Goal: Task Accomplishment & Management: Manage account settings

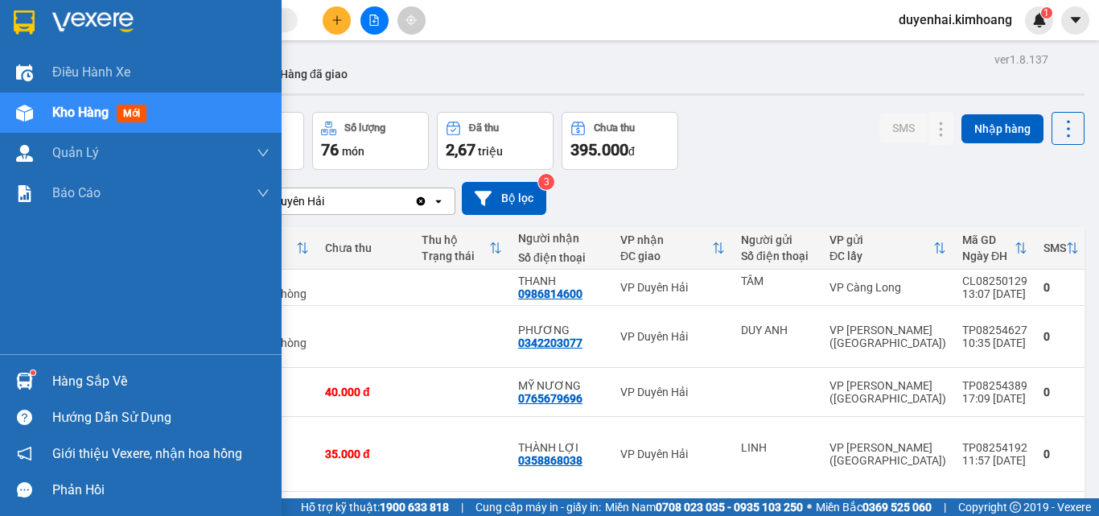
click at [67, 373] on div "Hàng sắp về" at bounding box center [160, 381] width 217 height 24
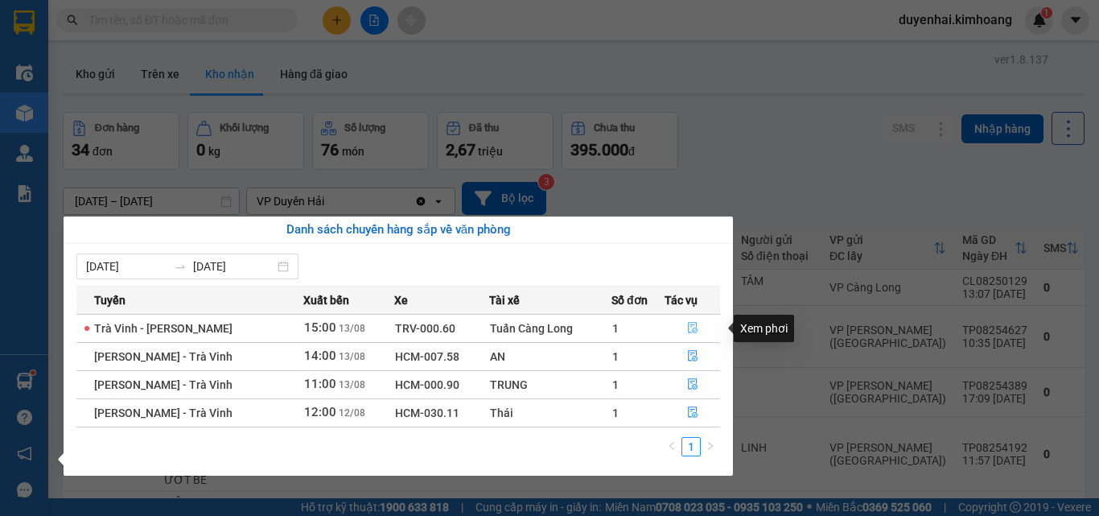
click at [677, 323] on button "button" at bounding box center [692, 328] width 54 height 26
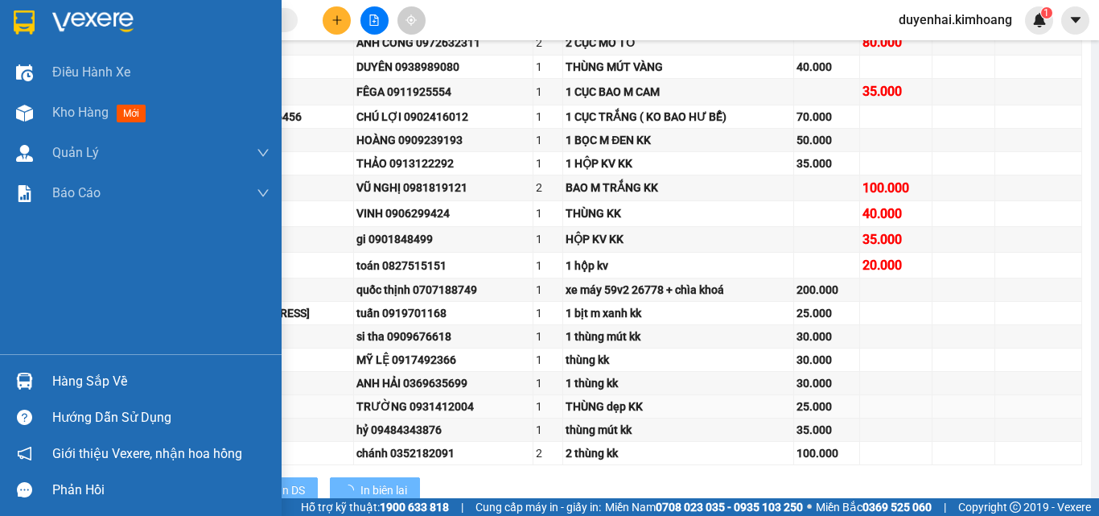
type input "[DATE]"
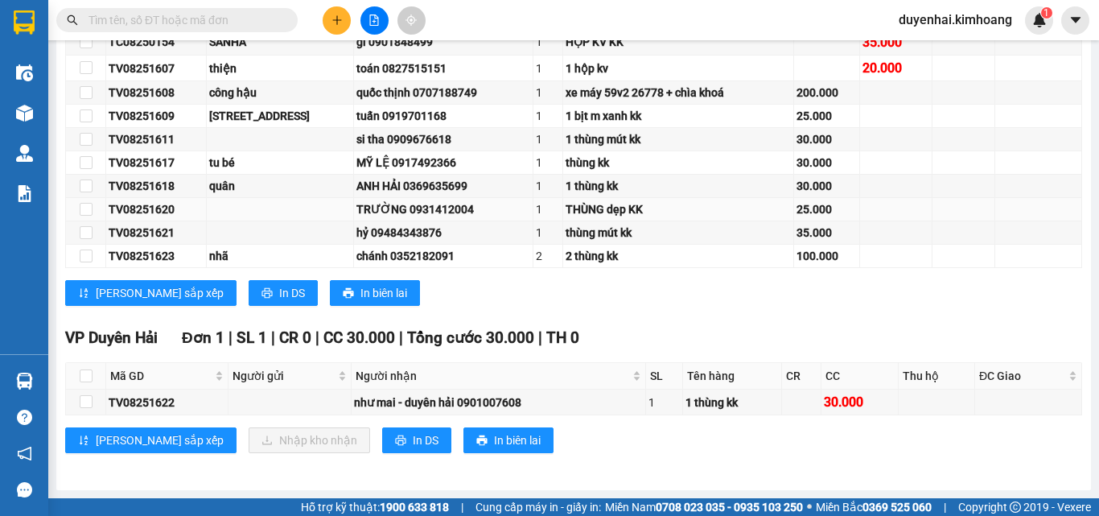
scroll to position [531, 0]
click at [82, 401] on input "checkbox" at bounding box center [86, 401] width 13 height 13
checkbox input "true"
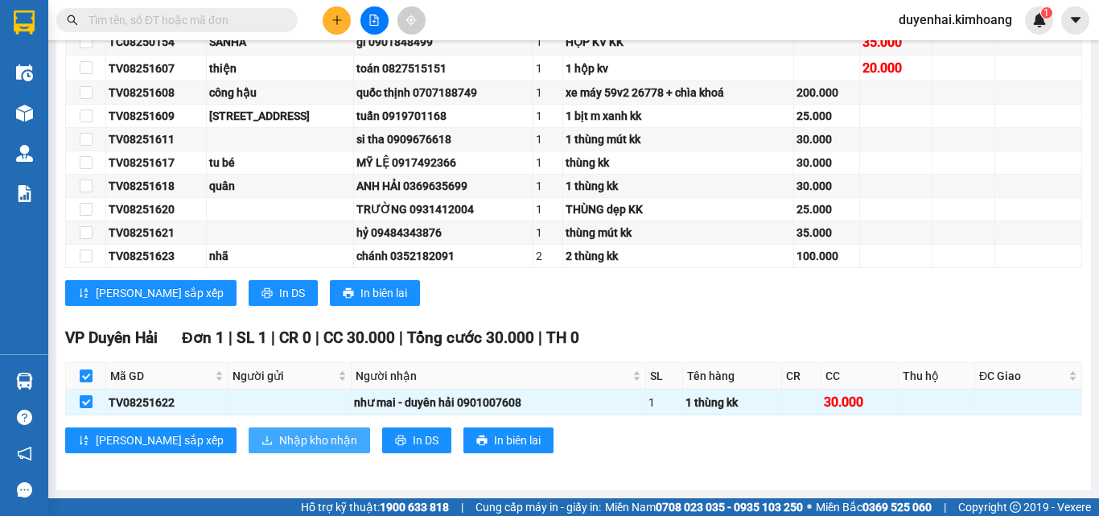
click at [279, 439] on span "Nhập kho nhận" at bounding box center [318, 440] width 78 height 18
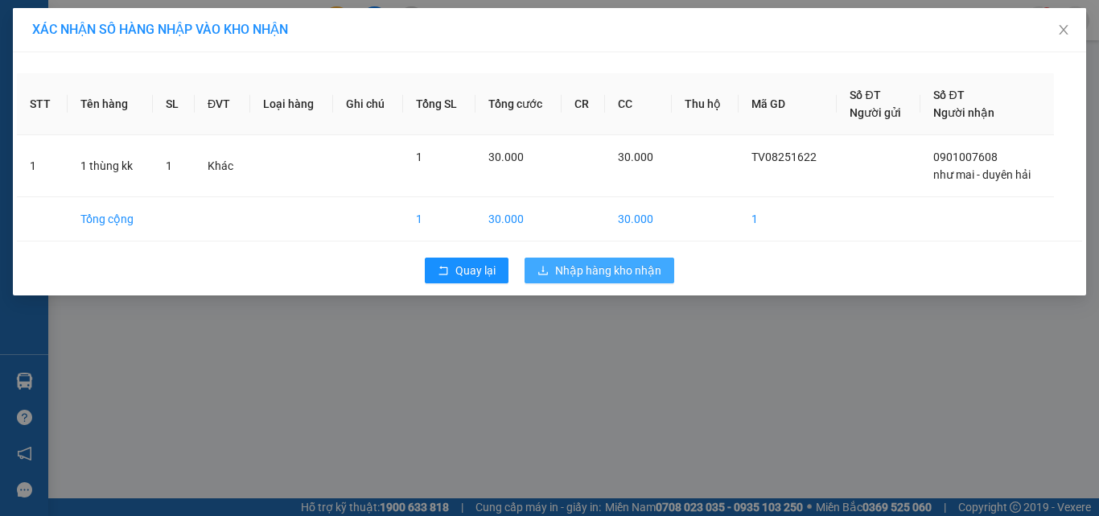
click at [598, 277] on span "Nhập hàng kho nhận" at bounding box center [608, 270] width 106 height 18
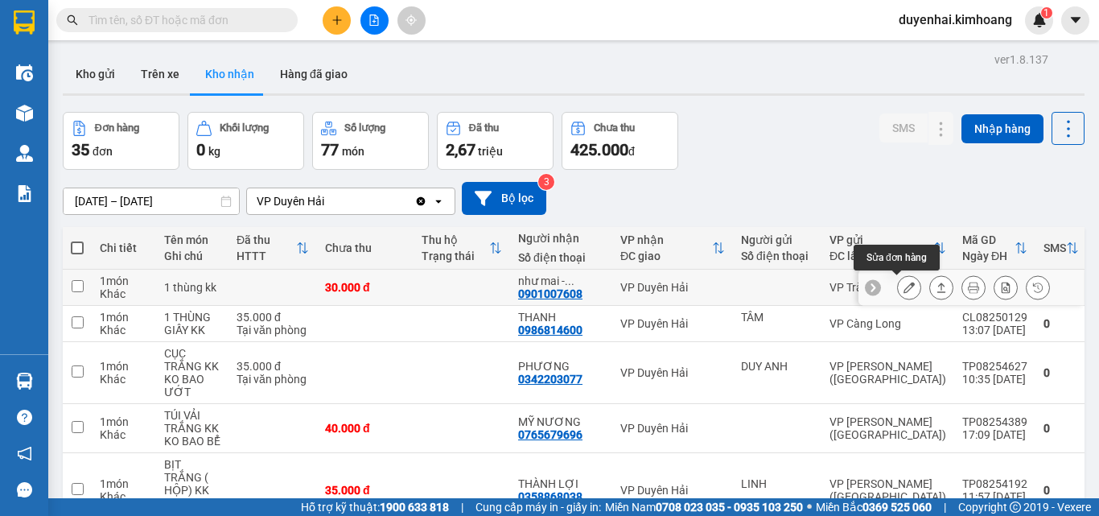
click at [898, 291] on button at bounding box center [909, 288] width 23 height 28
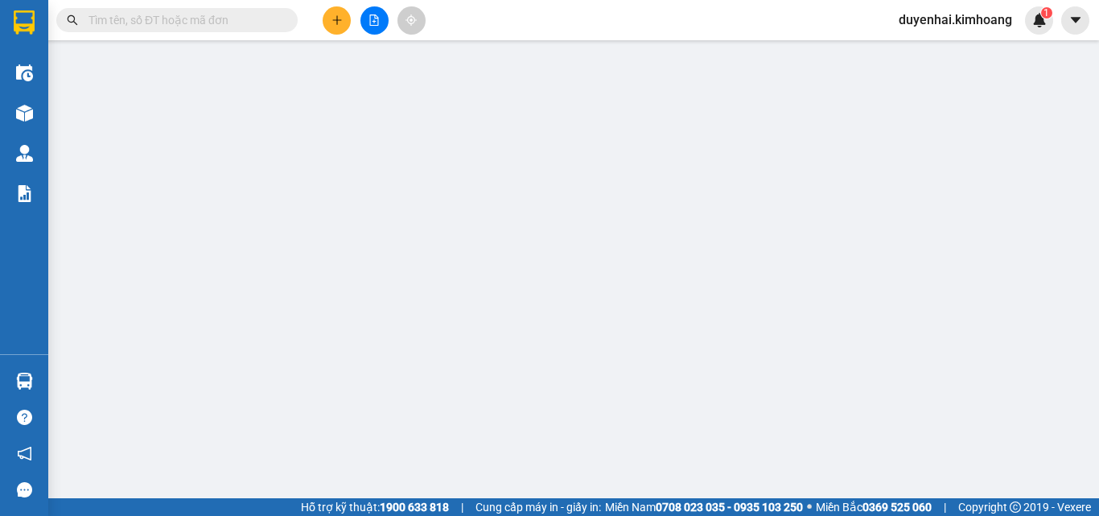
type input "0901007608"
type input "như mai - duyên hải"
type input "30.000"
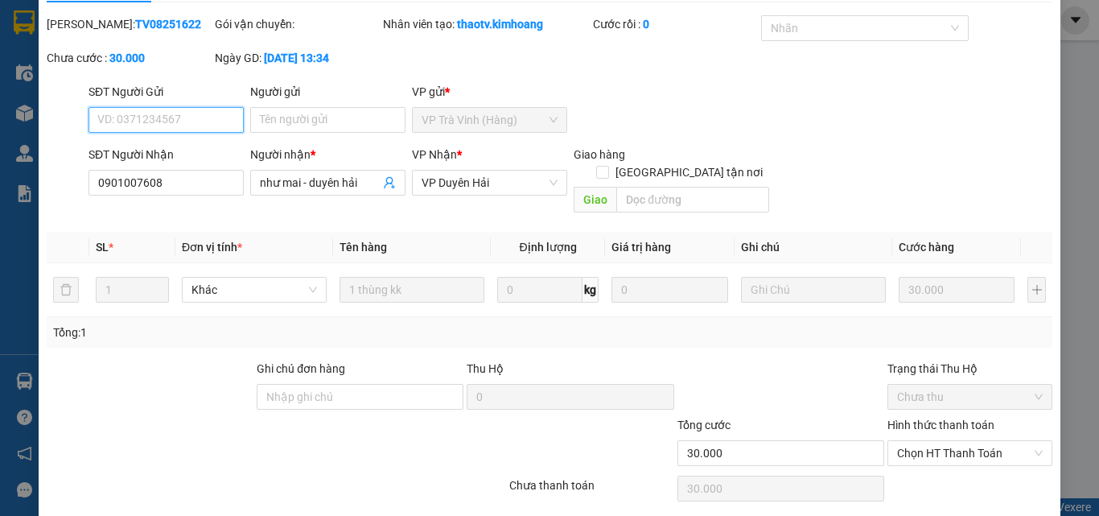
scroll to position [83, 0]
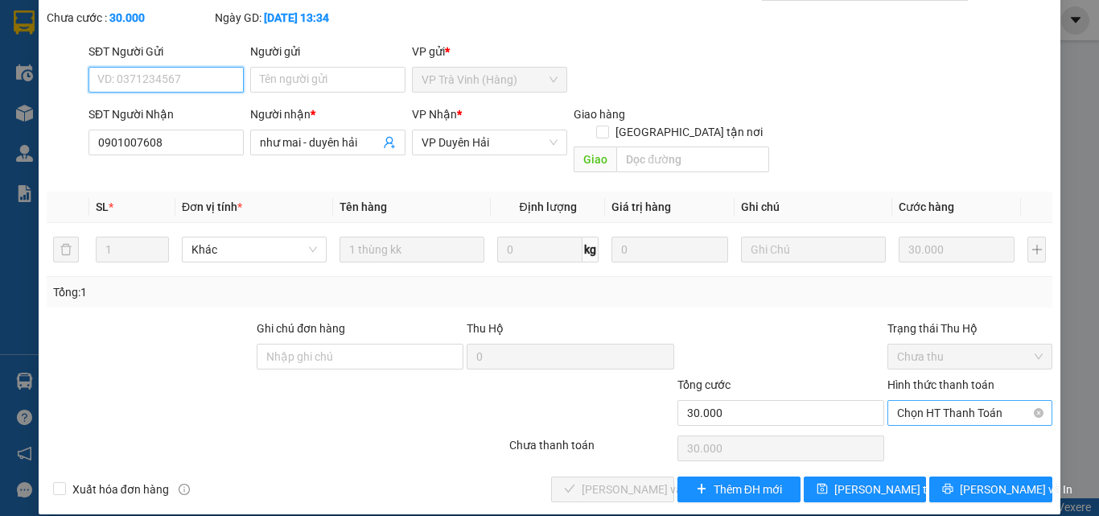
click at [920, 402] on span "Chọn HT Thanh Toán" at bounding box center [970, 413] width 146 height 24
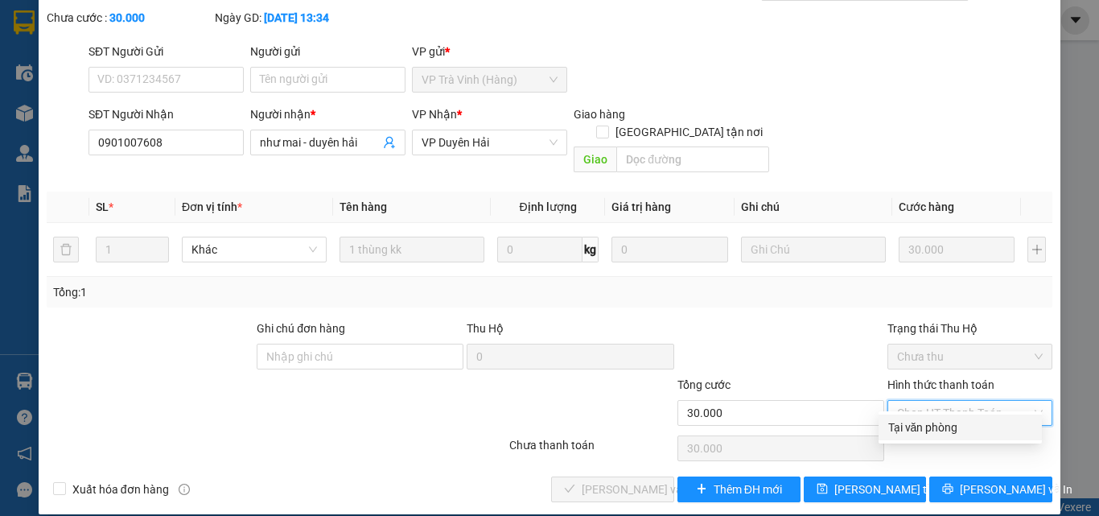
click at [915, 427] on div "Tại văn phòng" at bounding box center [960, 427] width 144 height 18
type input "0"
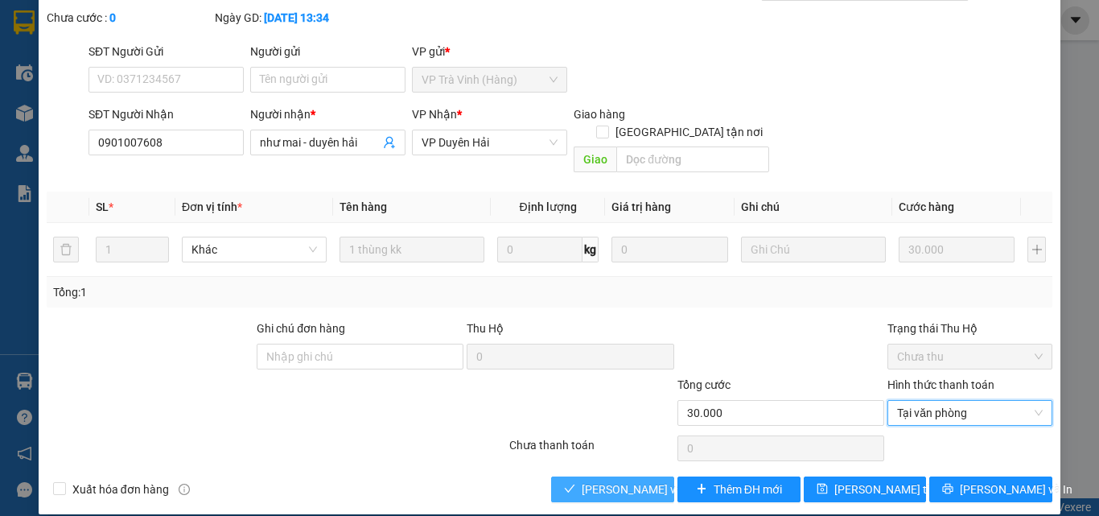
click at [607, 480] on span "[PERSON_NAME] và Giao hàng" at bounding box center [659, 489] width 154 height 18
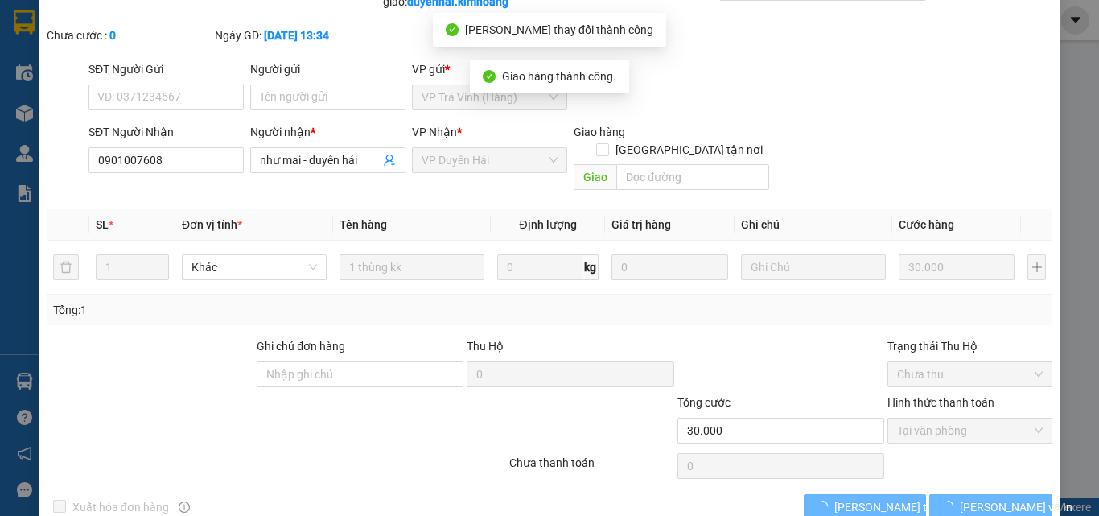
scroll to position [0, 0]
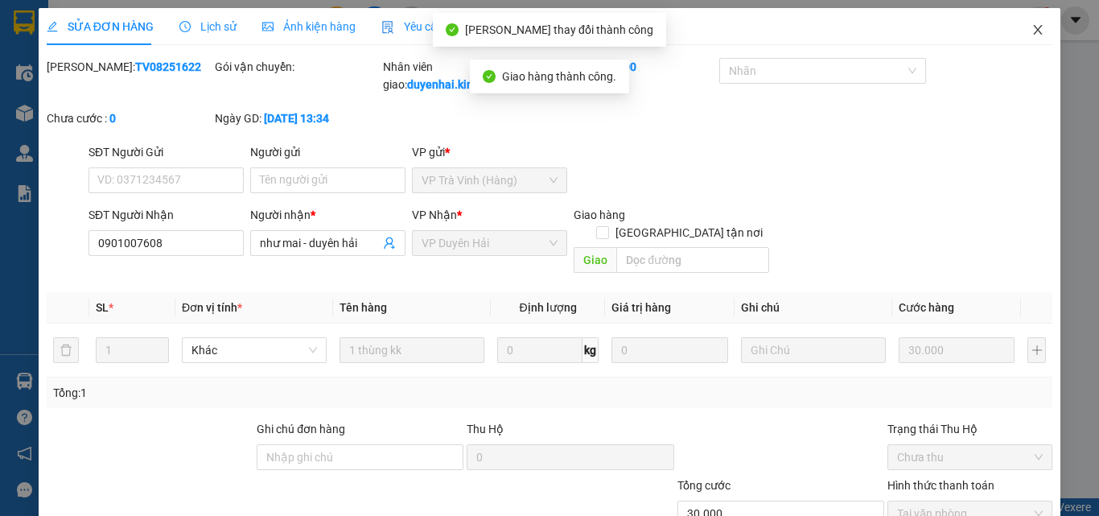
click at [1031, 30] on icon "close" at bounding box center [1037, 29] width 13 height 13
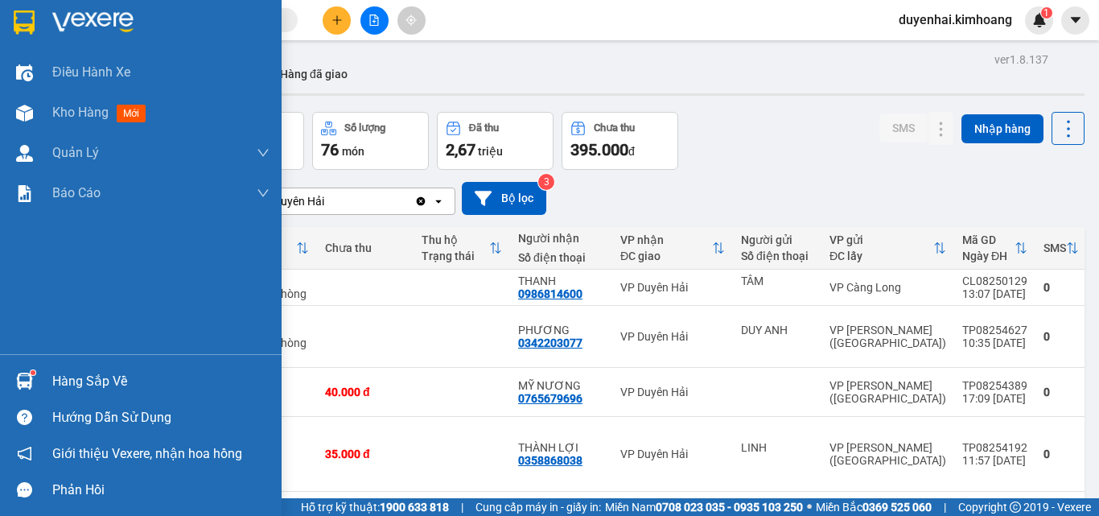
click at [96, 391] on div "Hàng sắp về" at bounding box center [160, 381] width 217 height 24
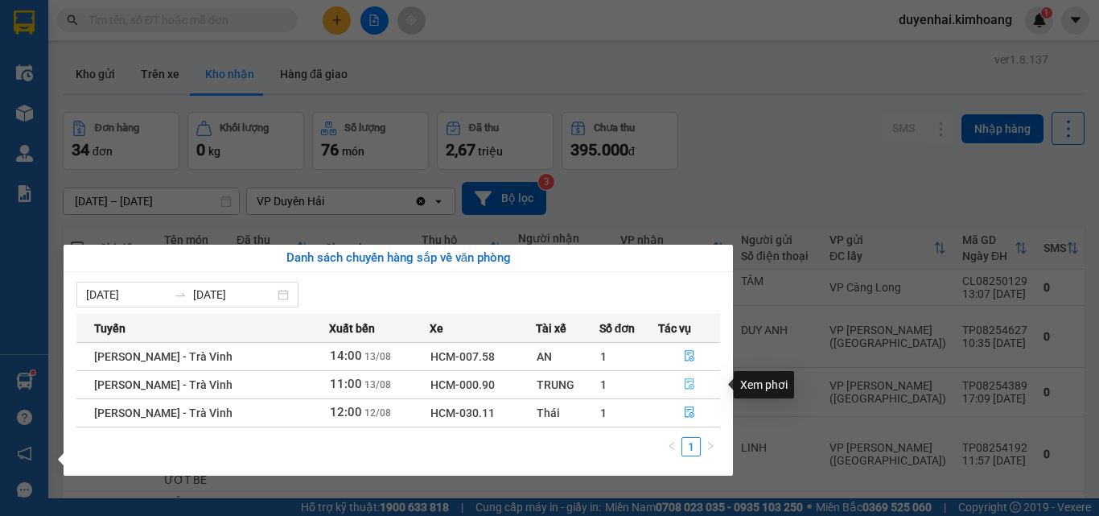
click at [686, 382] on icon "file-done" at bounding box center [689, 383] width 11 height 11
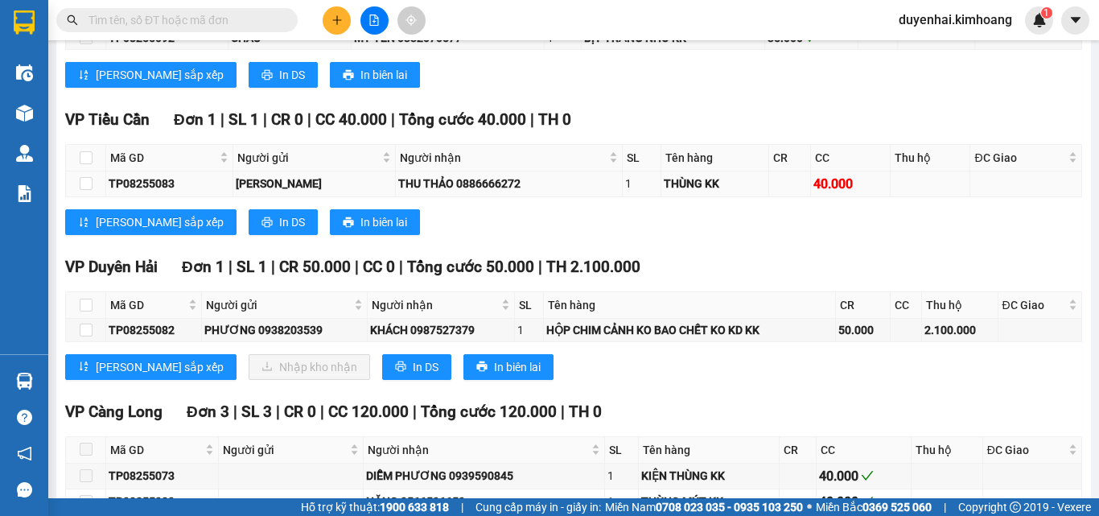
scroll to position [1529, 0]
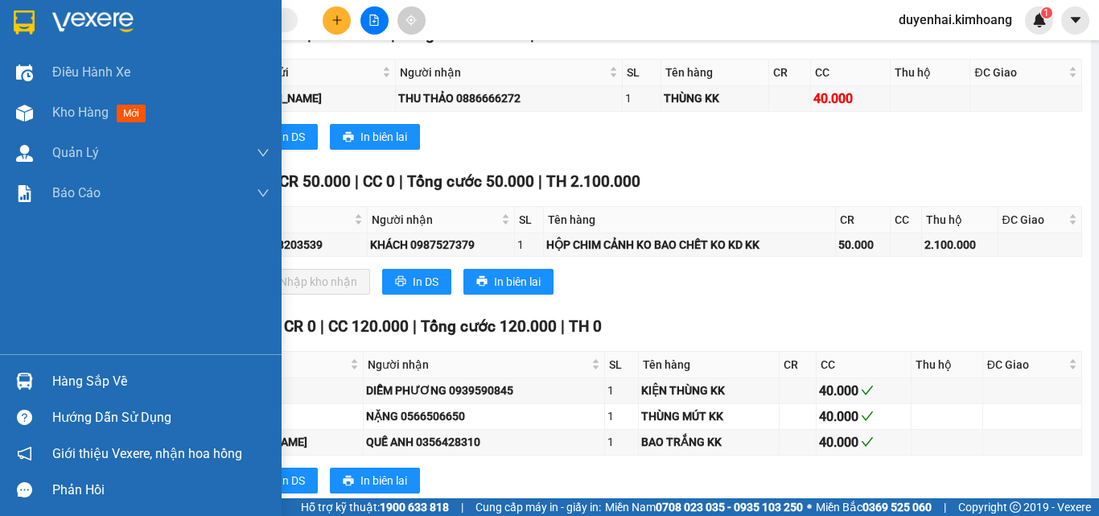
click at [81, 384] on div "Hàng sắp về" at bounding box center [160, 381] width 217 height 24
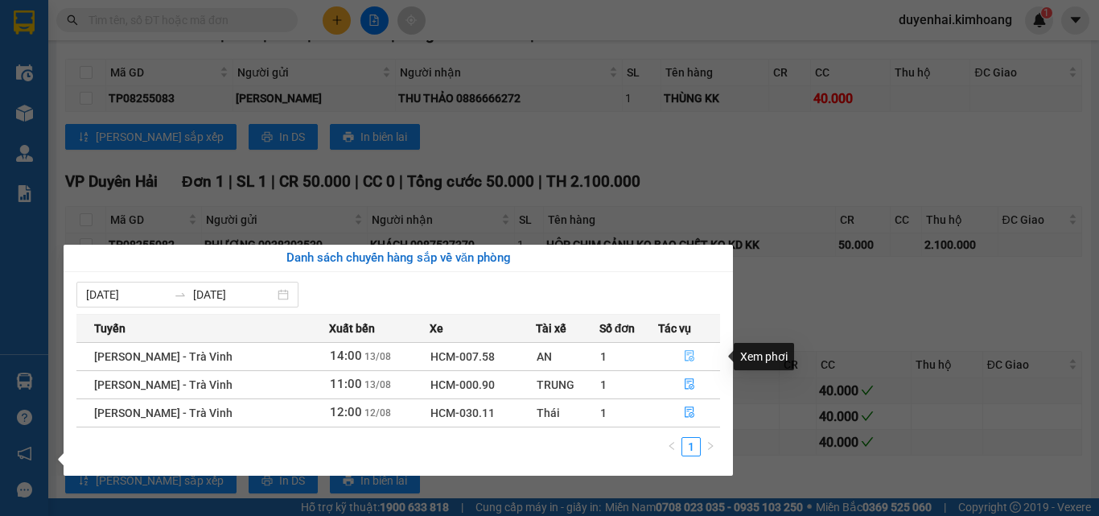
click at [686, 356] on icon "file-done" at bounding box center [689, 355] width 11 height 11
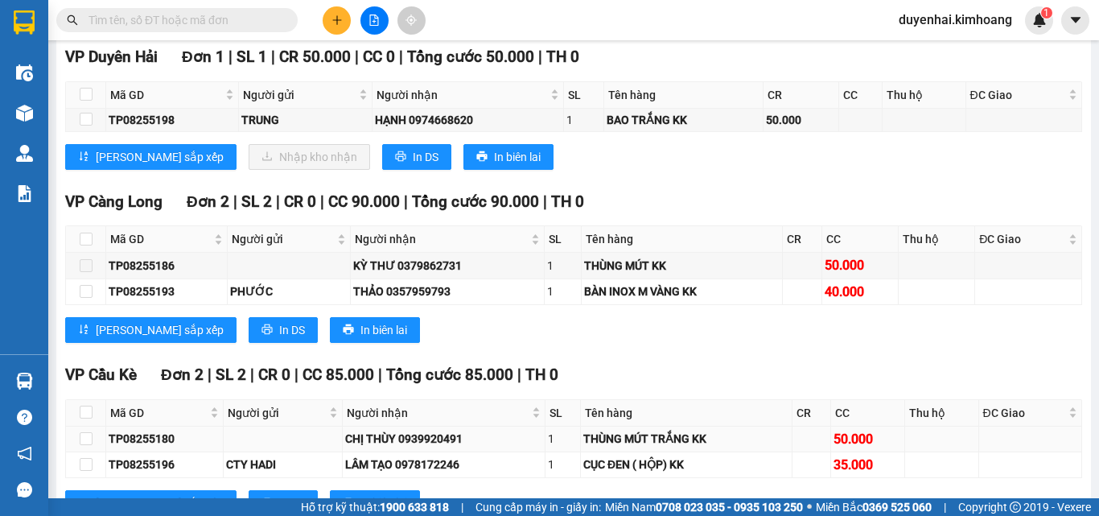
scroll to position [1360, 0]
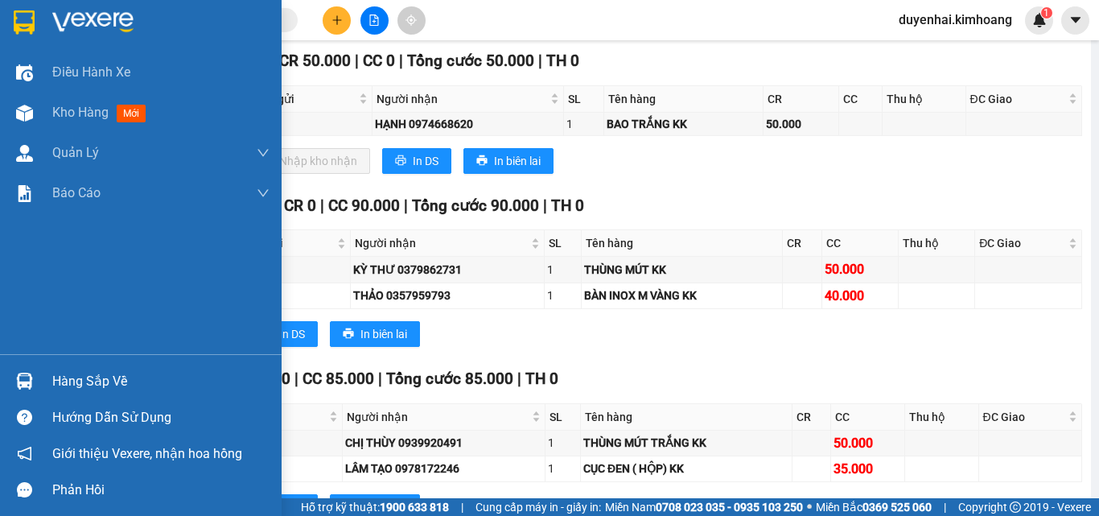
click at [97, 385] on div "Hàng sắp về" at bounding box center [160, 381] width 217 height 24
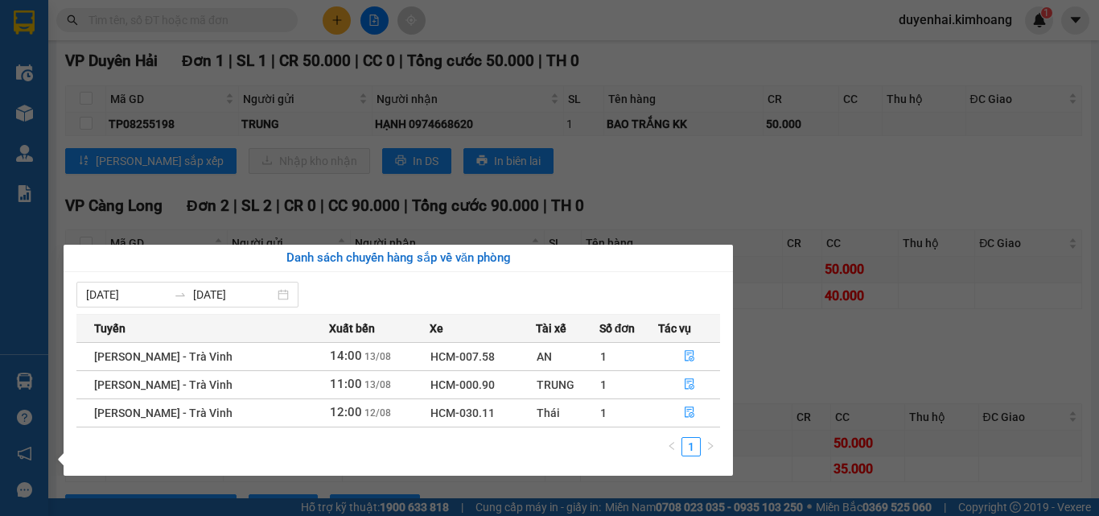
click at [788, 365] on section "Kết quả tìm kiếm ( 0 ) Bộ lọc No Data duyenhai.kimhoang 1 Điều hành xe Kho hàng…" at bounding box center [549, 258] width 1099 height 516
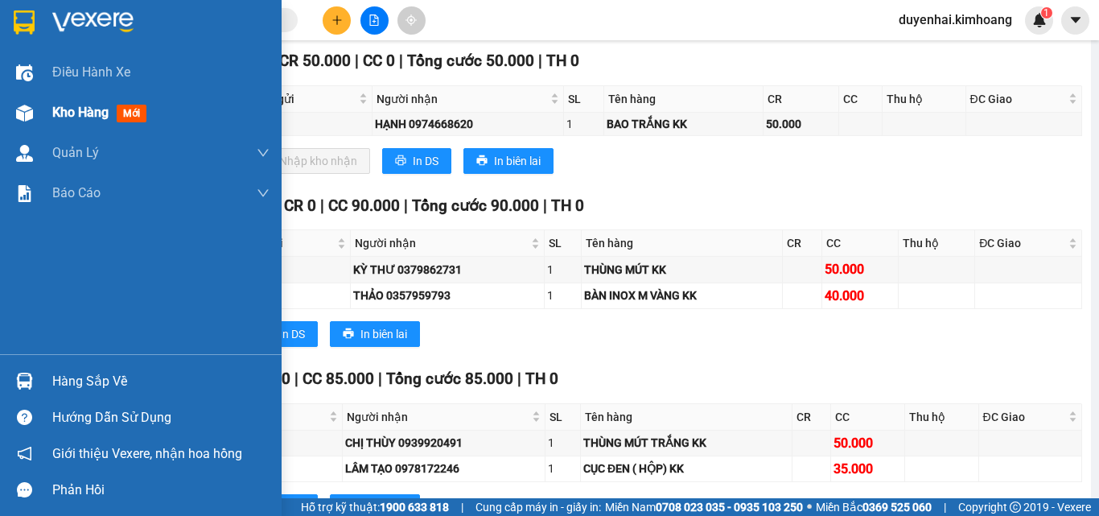
click at [64, 108] on span "Kho hàng" at bounding box center [80, 112] width 56 height 15
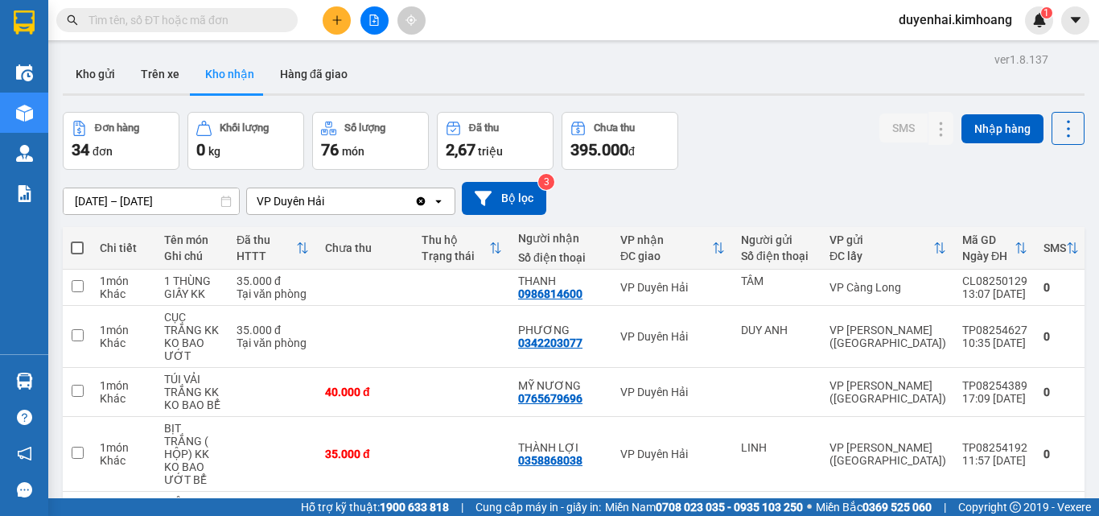
click at [220, 25] on input "text" at bounding box center [184, 20] width 190 height 18
click at [200, 20] on input "text" at bounding box center [184, 20] width 190 height 18
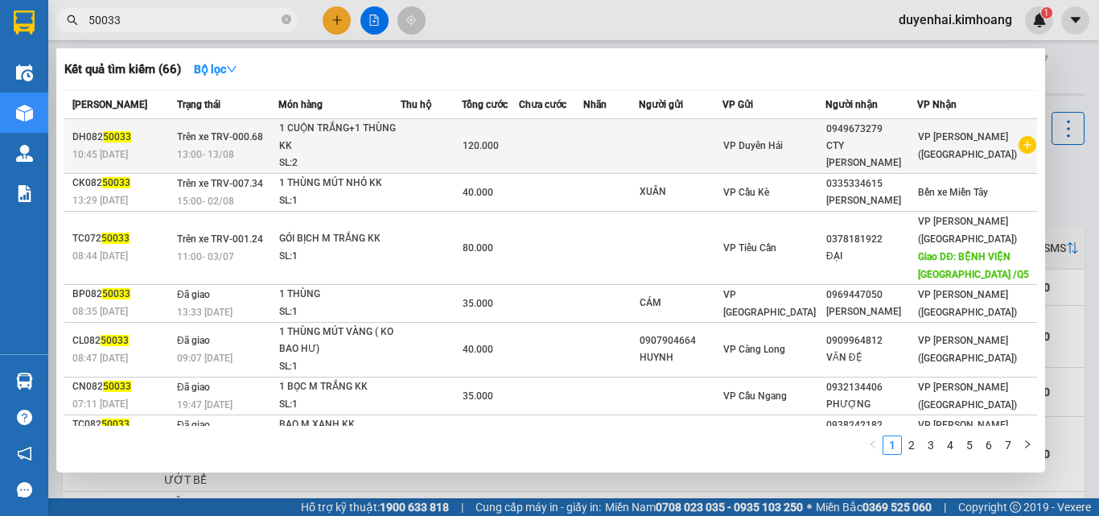
type input "50033"
click at [708, 148] on td at bounding box center [681, 146] width 84 height 55
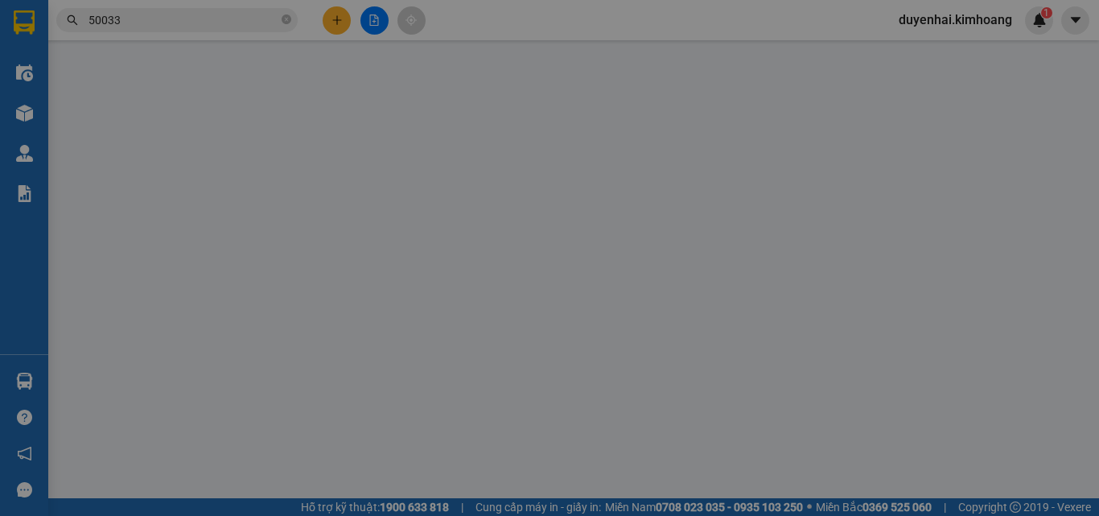
type input "0949673279"
type input "CTY [PERSON_NAME]"
type input "120.000"
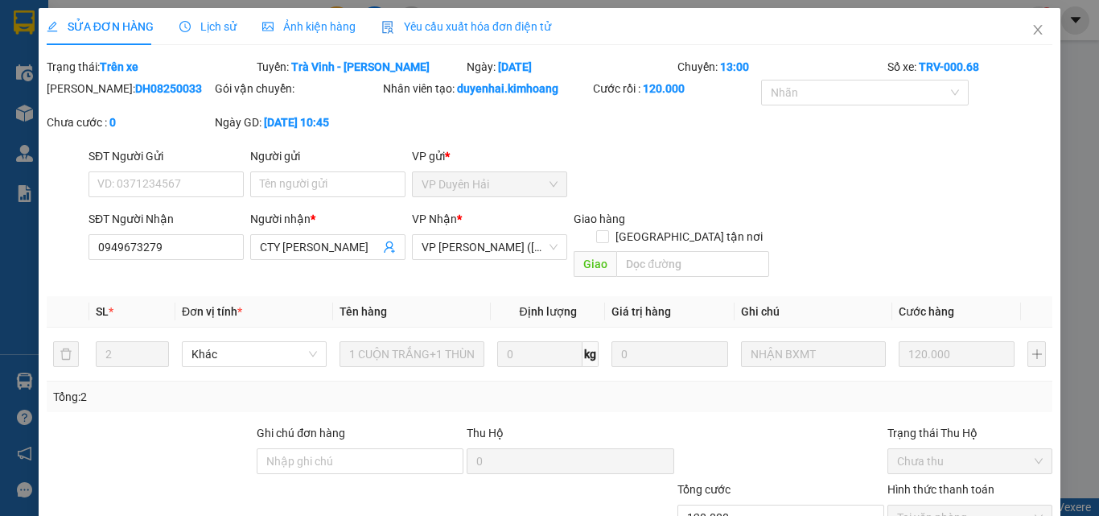
click at [191, 27] on span "Lịch sử" at bounding box center [207, 26] width 57 height 13
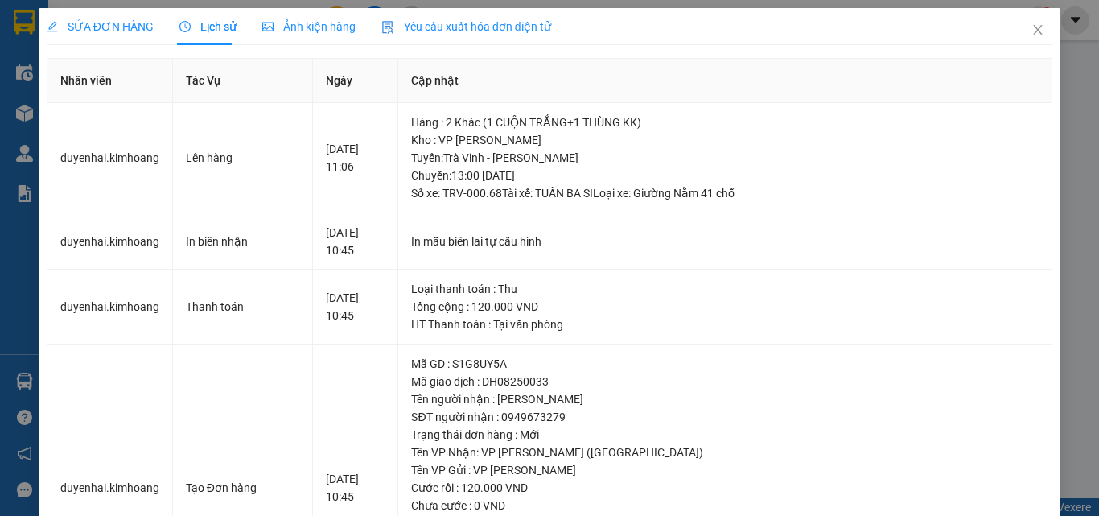
click at [124, 30] on span "SỬA ĐƠN HÀNG" at bounding box center [100, 26] width 107 height 13
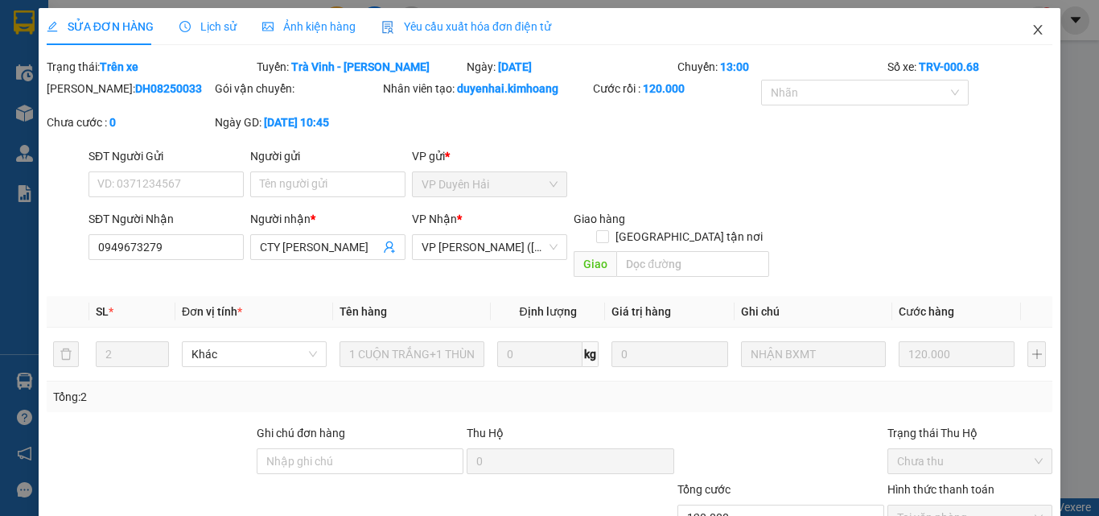
click at [1031, 35] on icon "close" at bounding box center [1037, 29] width 13 height 13
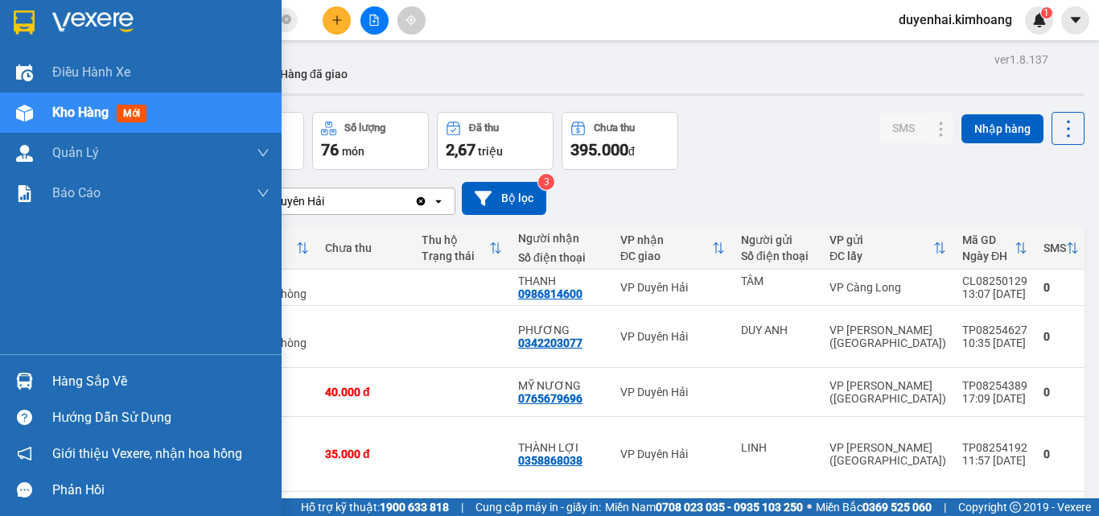
click at [71, 378] on div "Hàng sắp về" at bounding box center [160, 381] width 217 height 24
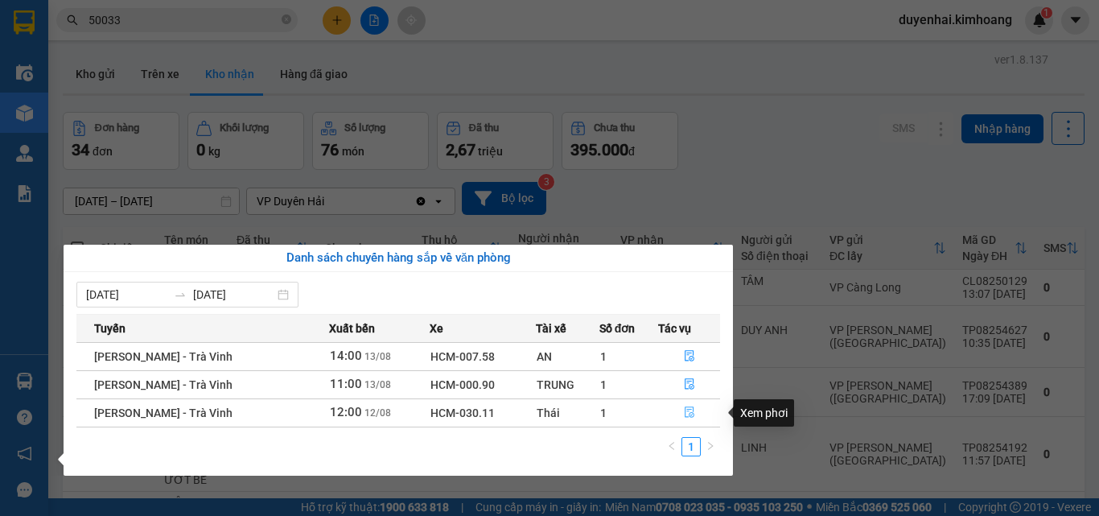
click at [691, 411] on icon "file-done" at bounding box center [690, 412] width 10 height 11
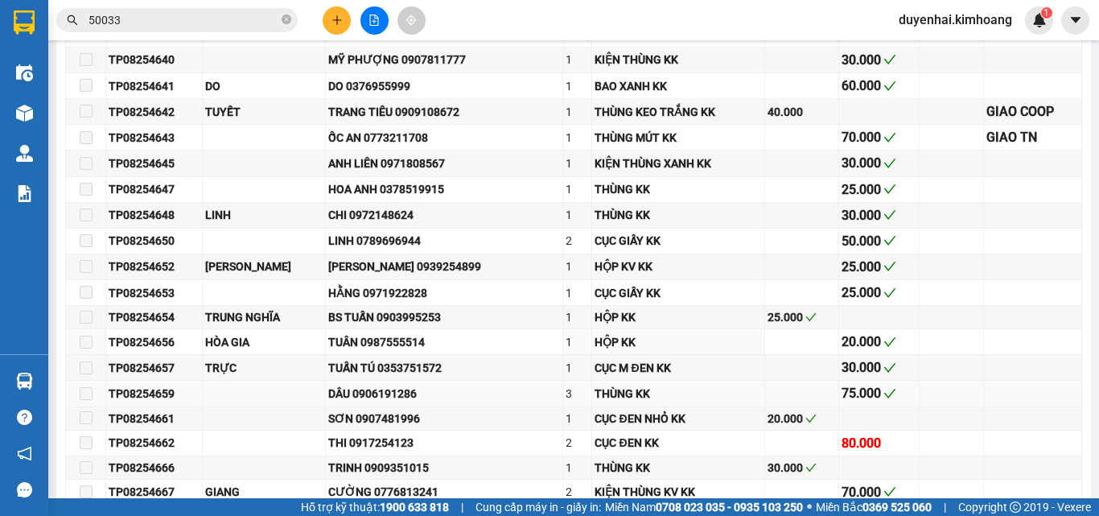
type input "[DATE]"
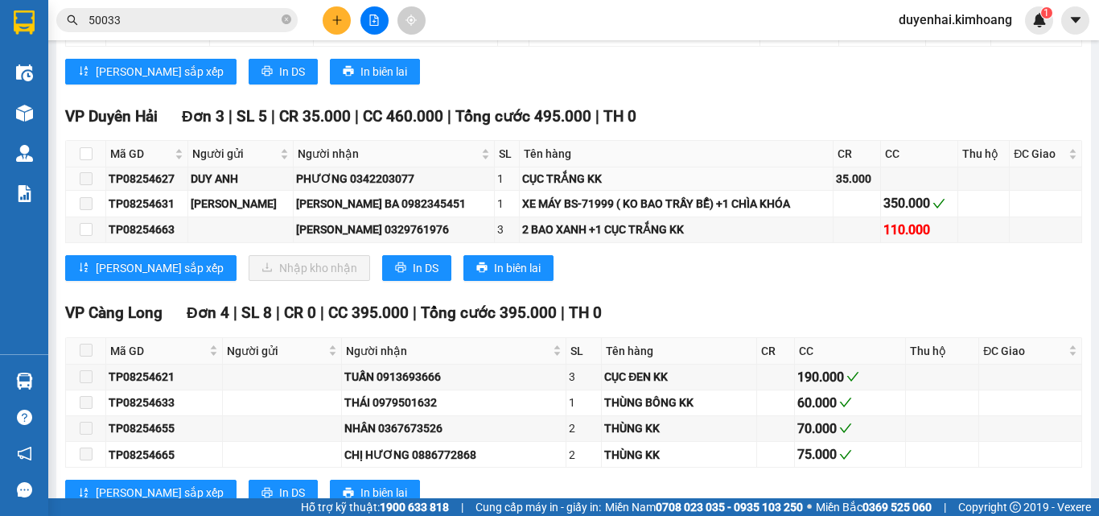
scroll to position [1931, 0]
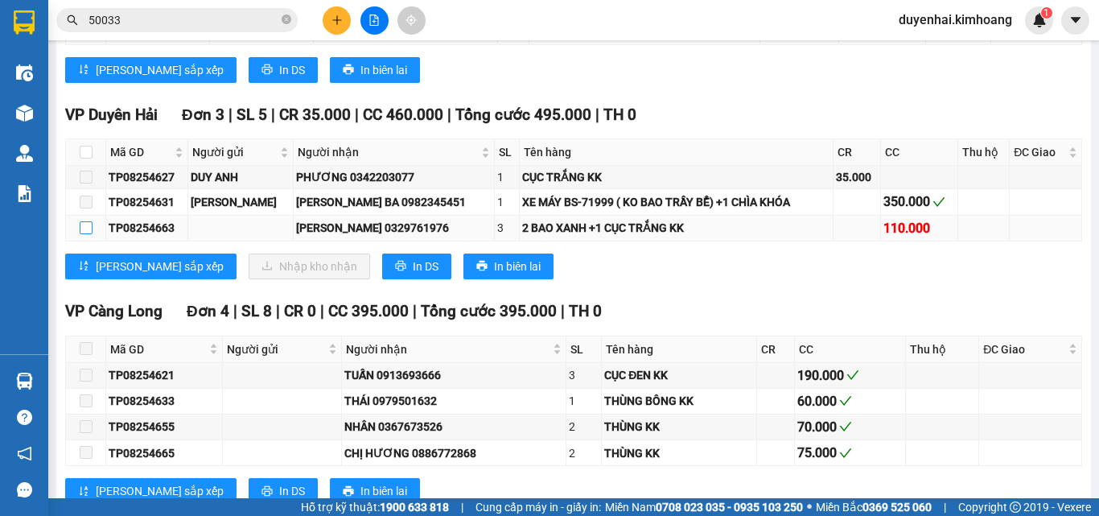
click at [86, 234] on input "checkbox" at bounding box center [86, 227] width 13 height 13
checkbox input "true"
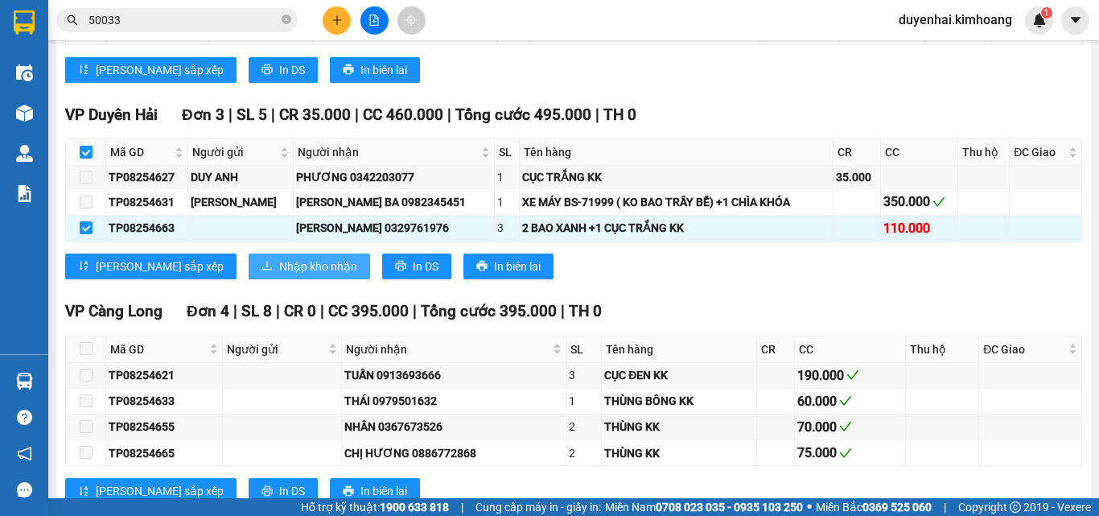
click at [279, 275] on span "Nhập kho nhận" at bounding box center [318, 266] width 78 height 18
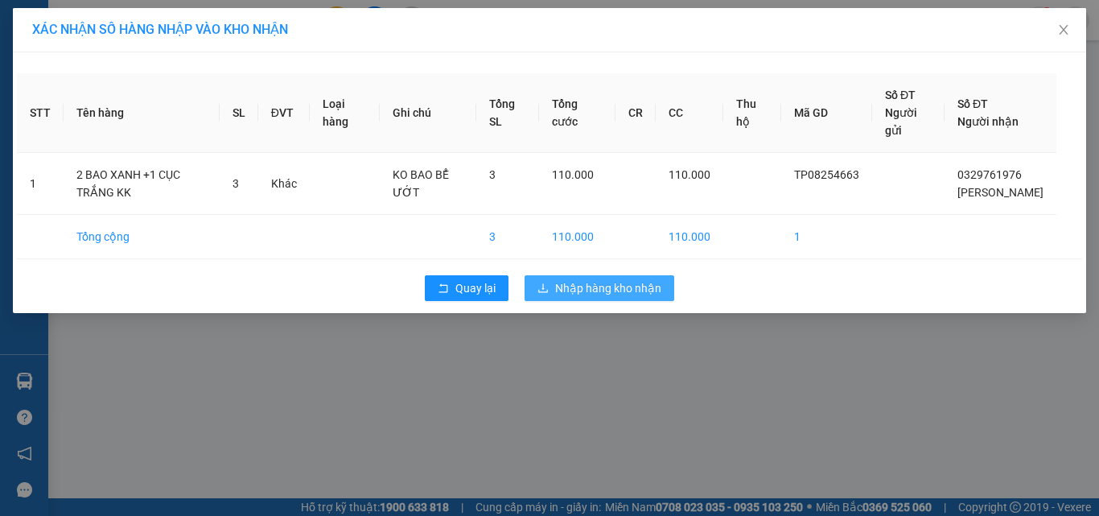
click at [622, 294] on span "Nhập hàng kho nhận" at bounding box center [608, 288] width 106 height 18
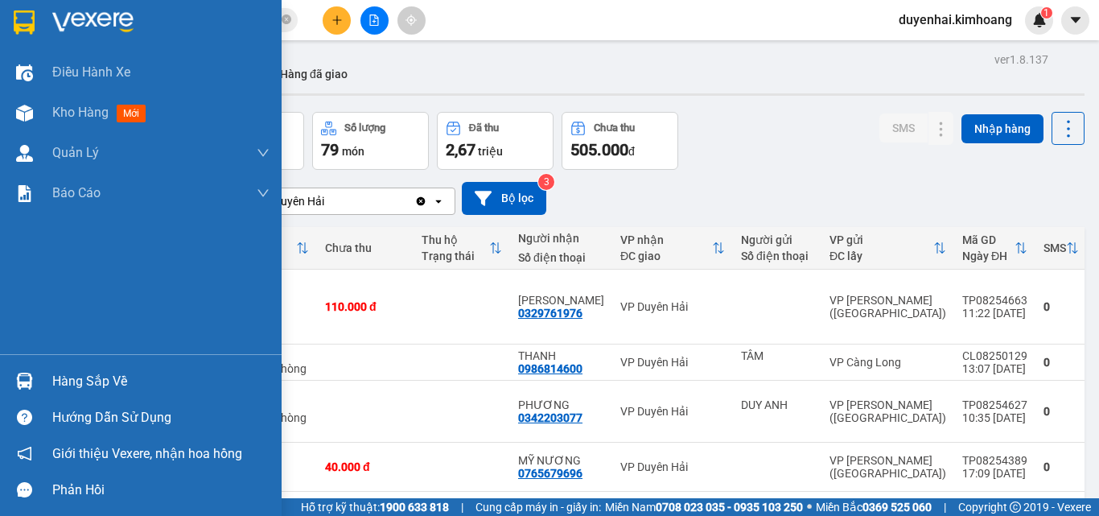
click at [64, 379] on div "Hàng sắp về" at bounding box center [160, 381] width 217 height 24
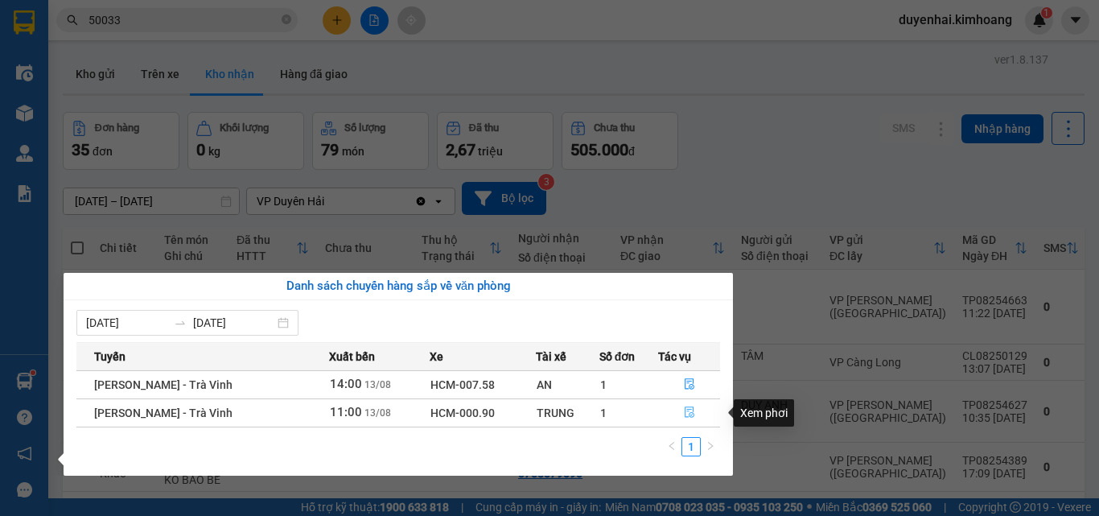
click at [678, 412] on button "button" at bounding box center [689, 413] width 60 height 26
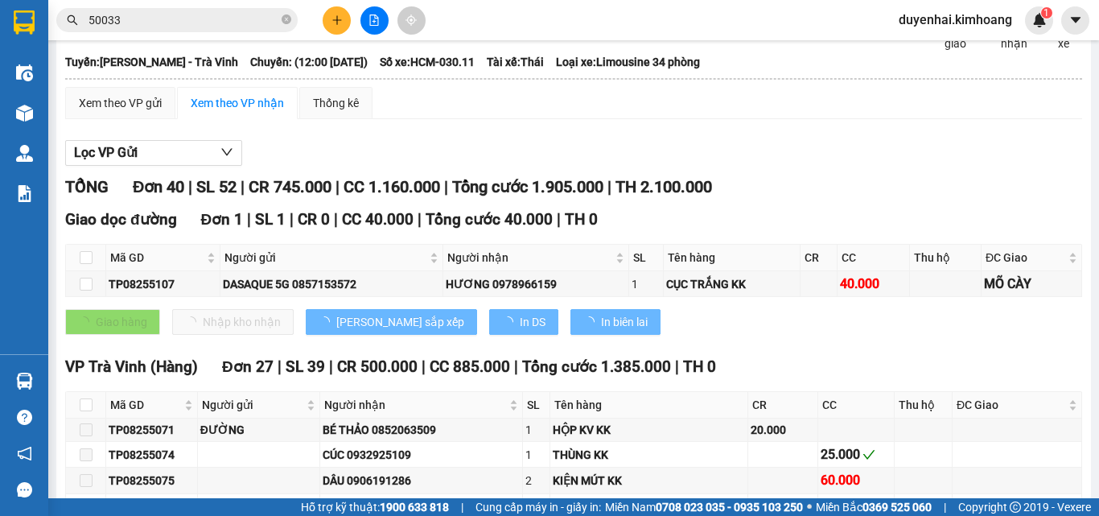
type input "[DATE]"
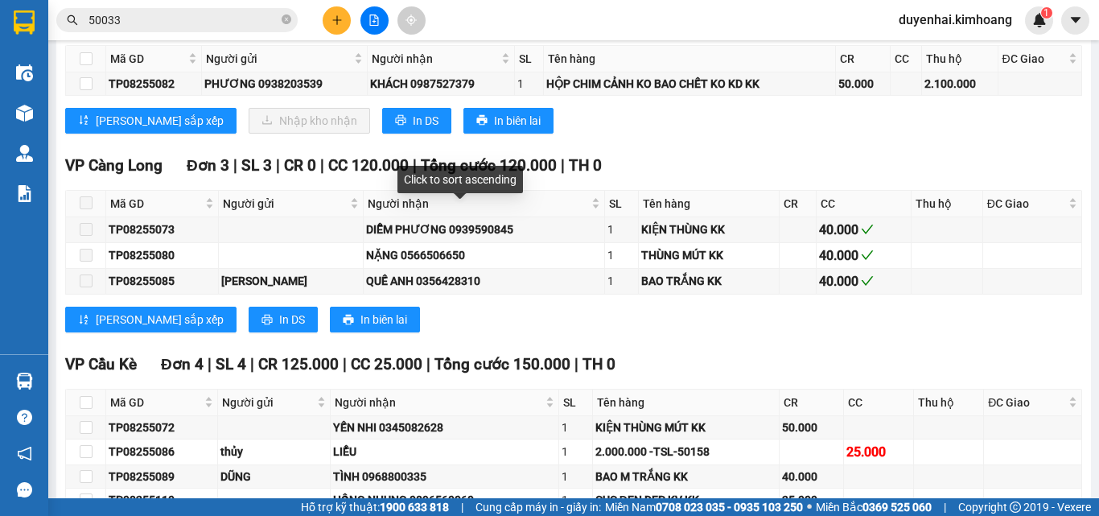
scroll to position [1609, 0]
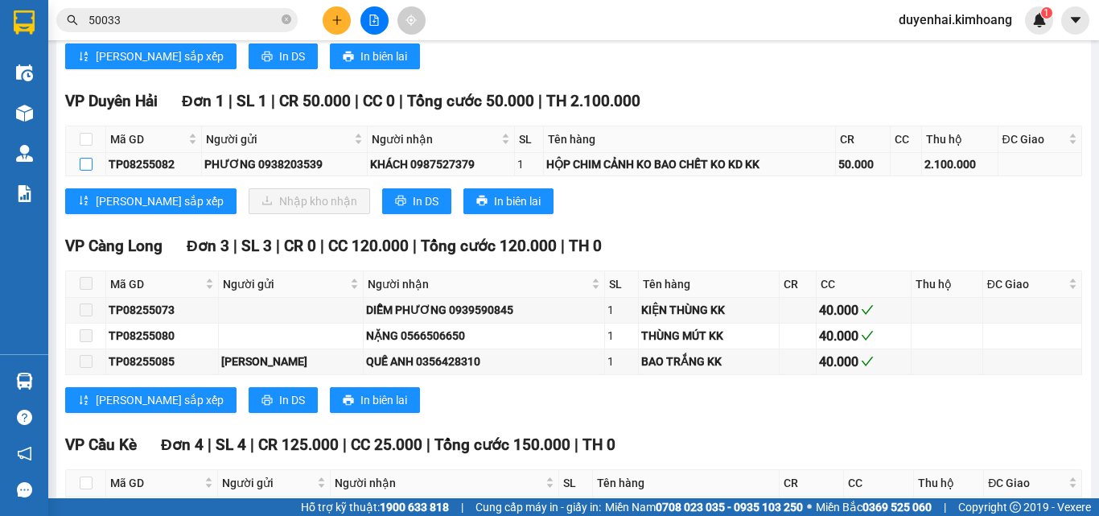
click at [84, 171] on input "checkbox" at bounding box center [86, 164] width 13 height 13
checkbox input "true"
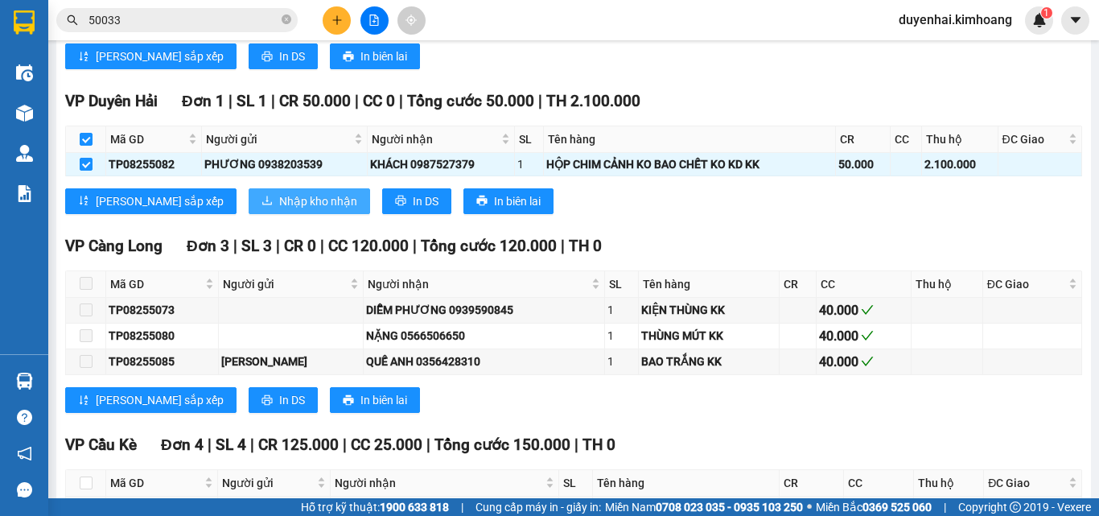
click at [279, 210] on span "Nhập kho nhận" at bounding box center [318, 201] width 78 height 18
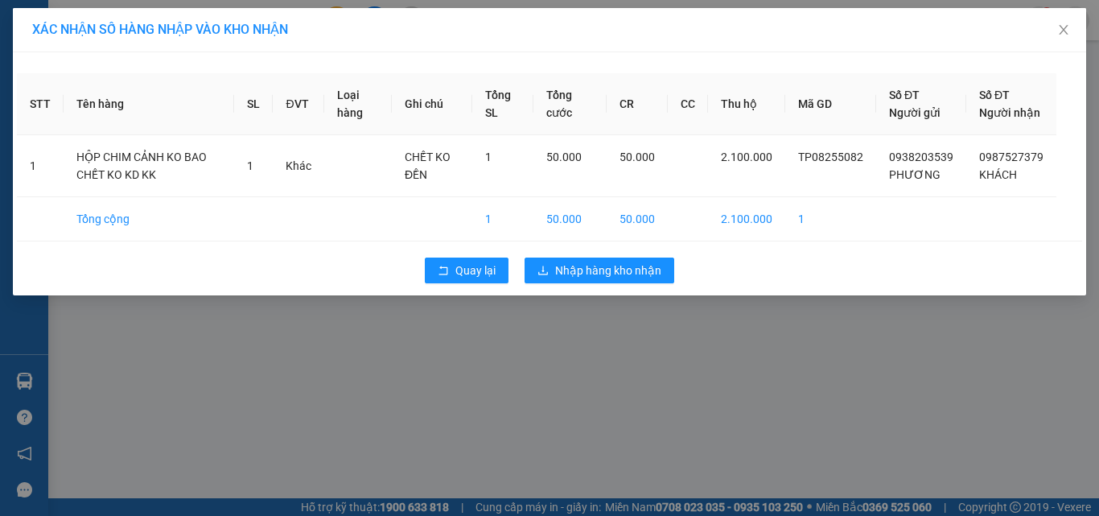
click at [610, 340] on div "XÁC NHẬN SỐ HÀNG NHẬP VÀO KHO NHẬN STT Tên hàng SL ĐVT Loại hàng Ghi chú Tổng S…" at bounding box center [549, 258] width 1099 height 516
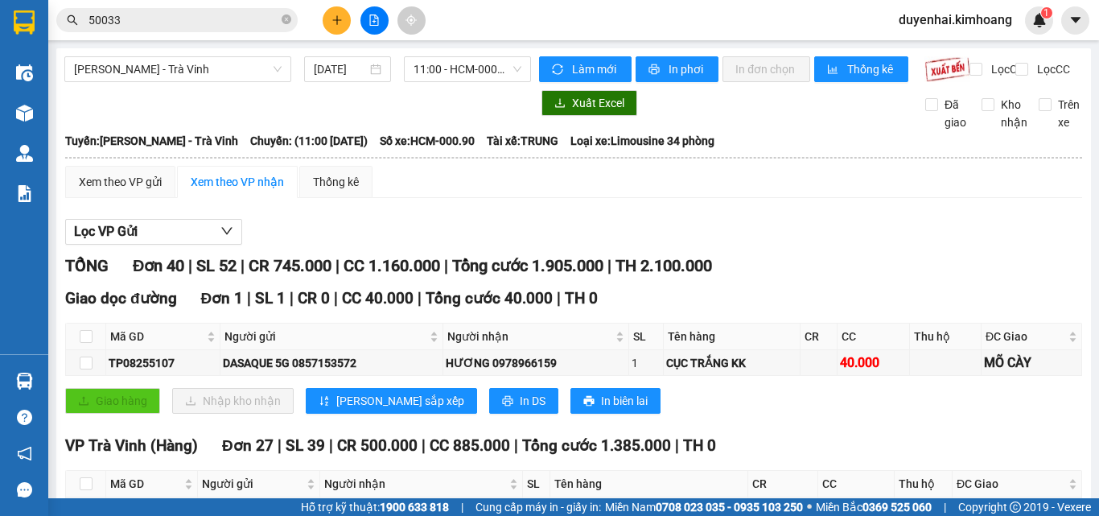
click at [603, 275] on span "Tổng cước 1.905.000" at bounding box center [527, 265] width 151 height 19
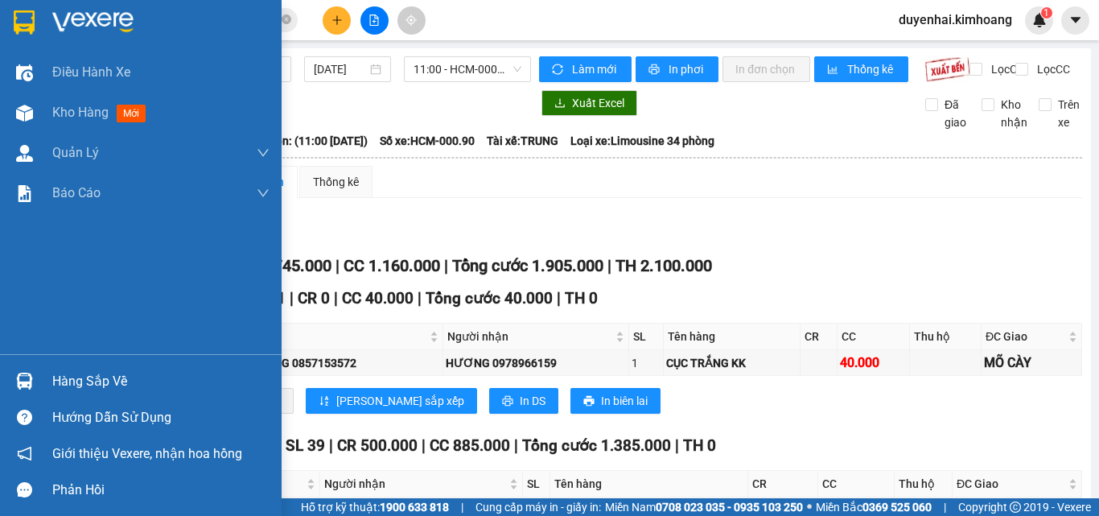
click at [76, 379] on div "Hàng sắp về" at bounding box center [160, 381] width 217 height 24
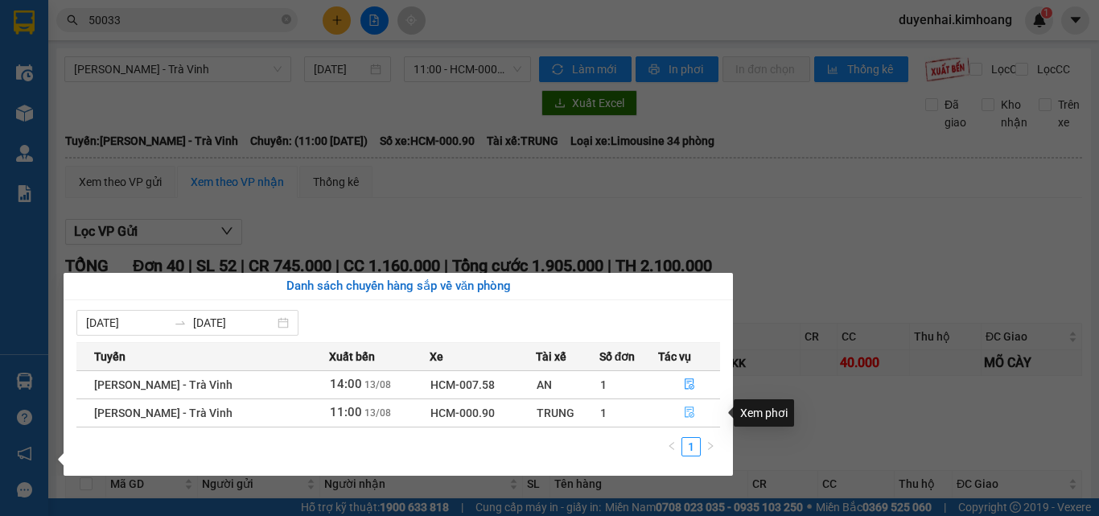
click at [693, 413] on icon "file-done" at bounding box center [689, 411] width 11 height 11
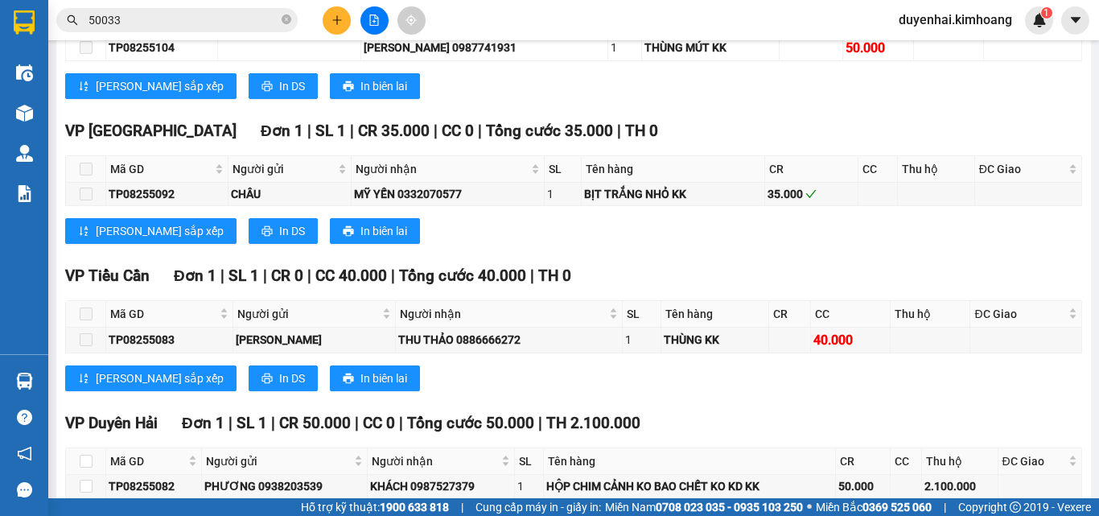
scroll to position [1448, 0]
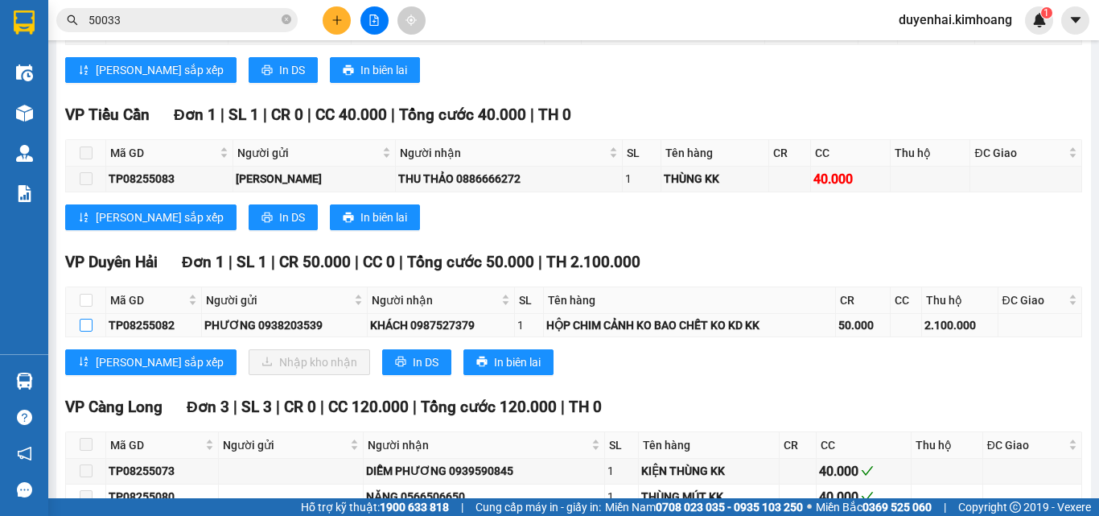
click at [92, 331] on input "checkbox" at bounding box center [86, 325] width 13 height 13
checkbox input "true"
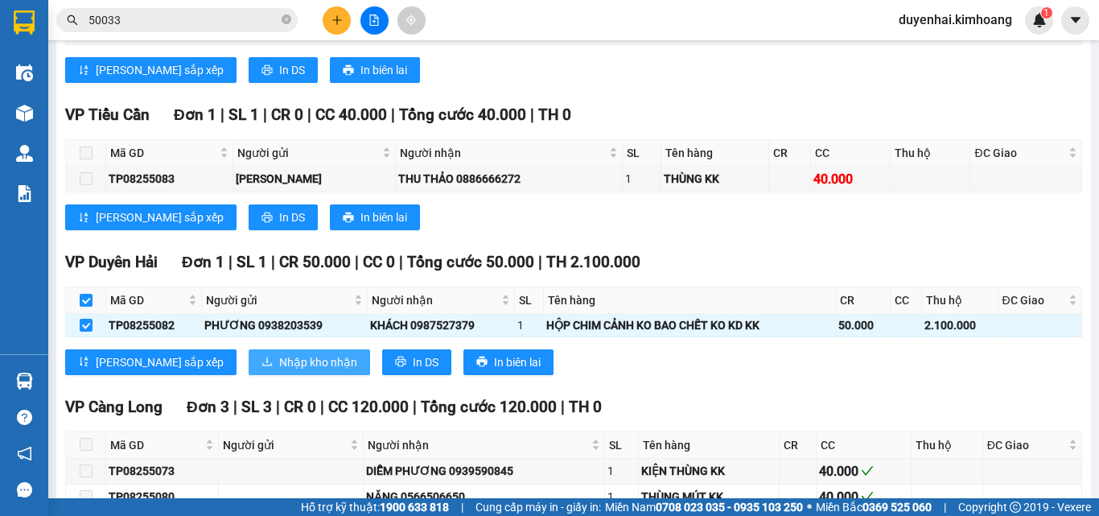
click at [279, 371] on span "Nhập kho nhận" at bounding box center [318, 362] width 78 height 18
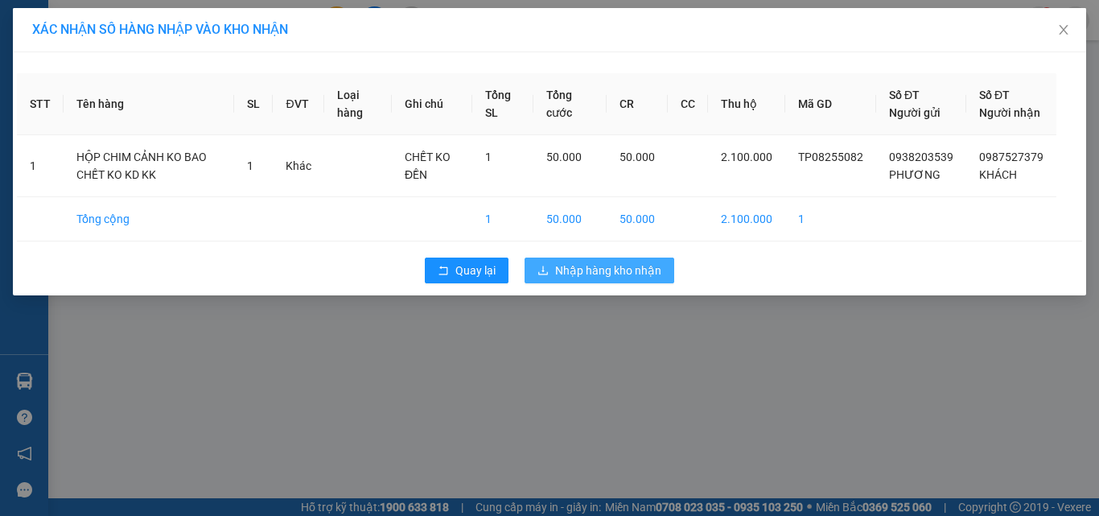
click at [634, 279] on span "Nhập hàng kho nhận" at bounding box center [608, 270] width 106 height 18
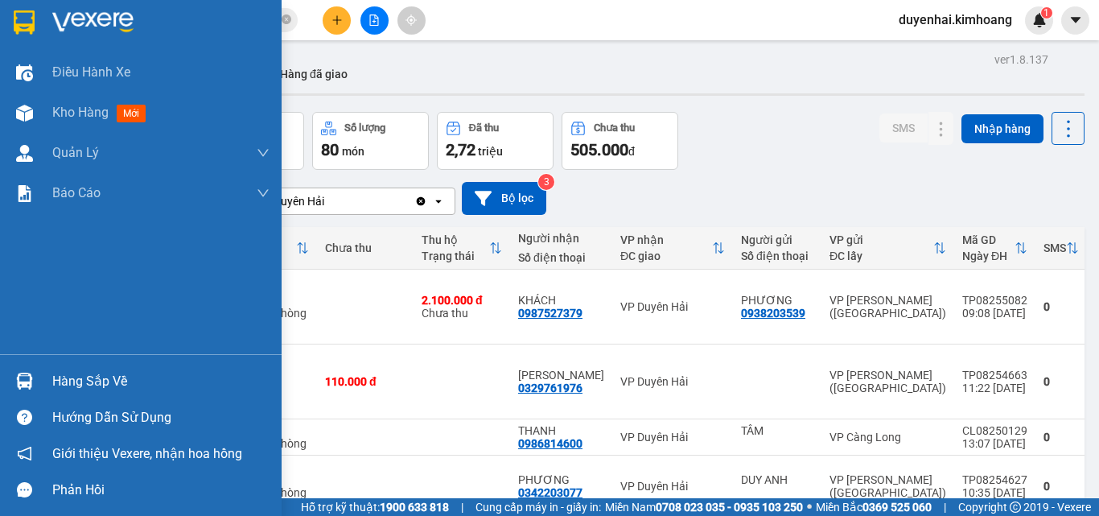
click at [85, 383] on div "Hàng sắp về" at bounding box center [160, 381] width 217 height 24
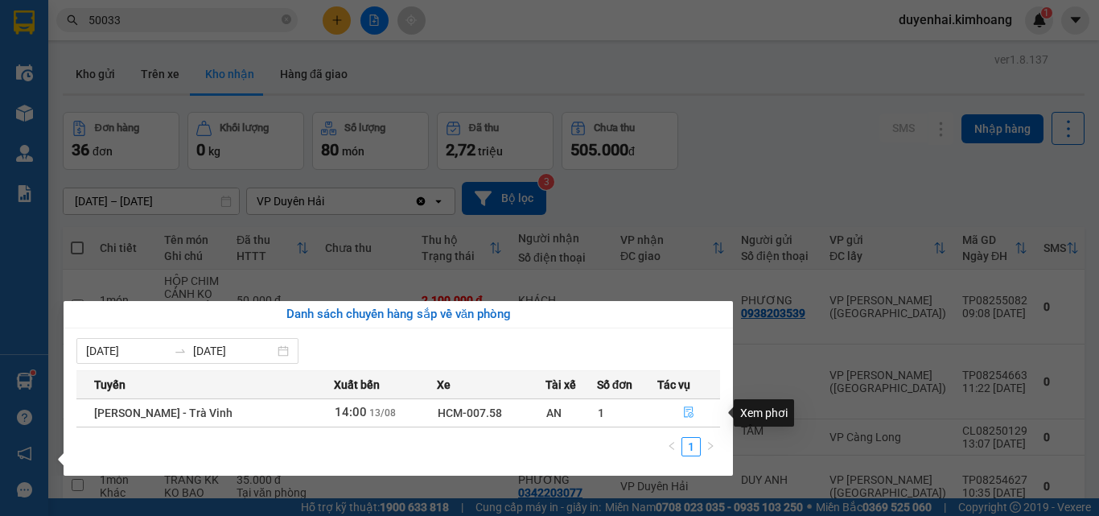
click at [685, 415] on icon "file-done" at bounding box center [688, 411] width 11 height 11
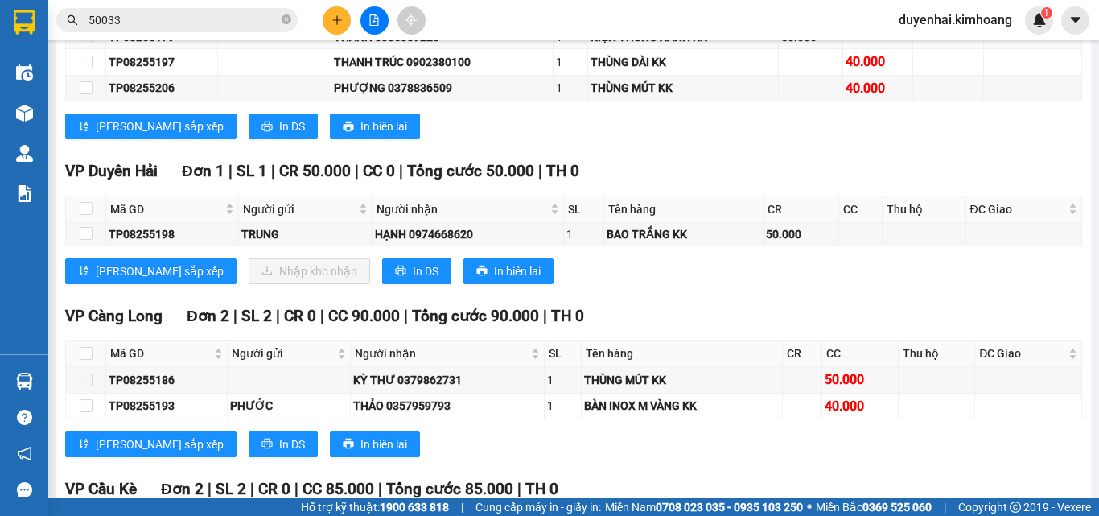
scroll to position [1287, 0]
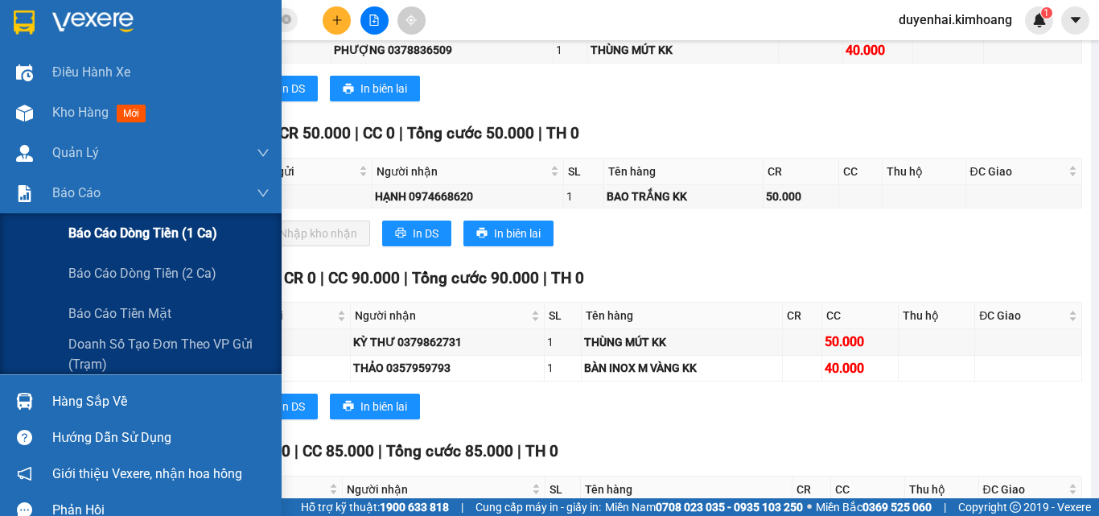
click at [94, 244] on div "Báo cáo dòng tiền (1 ca)" at bounding box center [168, 233] width 201 height 40
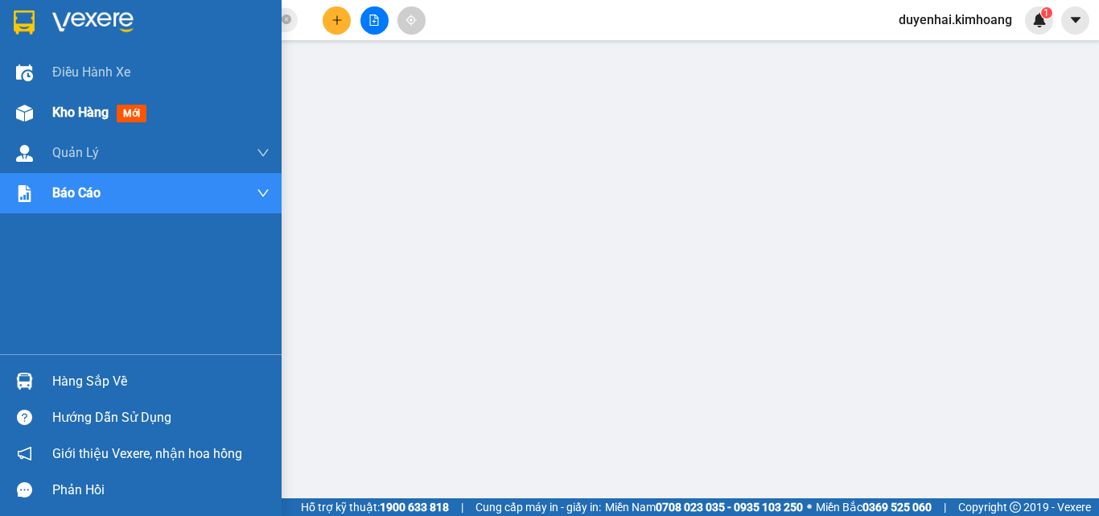
click at [63, 121] on div "Kho hàng mới" at bounding box center [102, 112] width 101 height 20
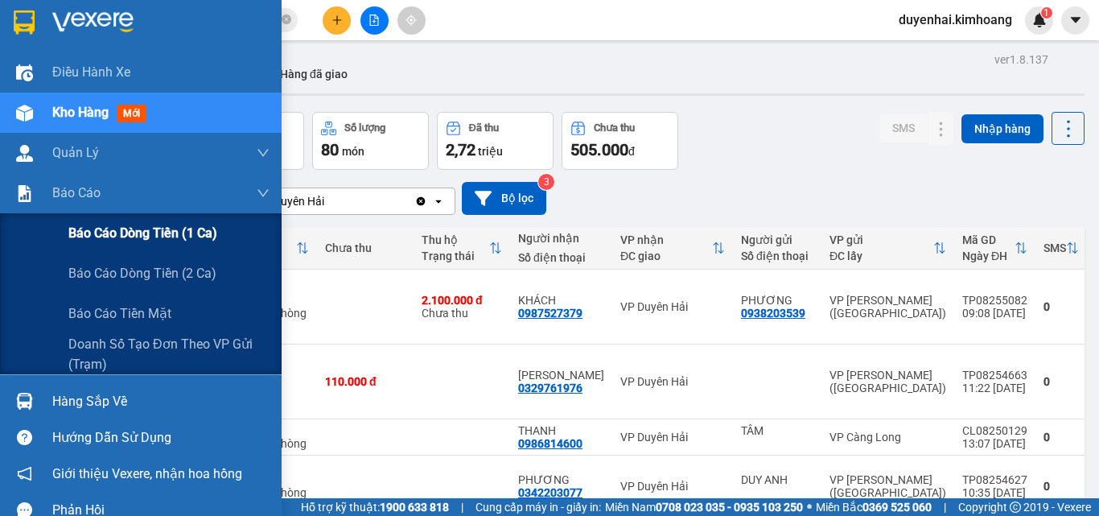
click at [99, 241] on span "Báo cáo dòng tiền (1 ca)" at bounding box center [142, 233] width 149 height 20
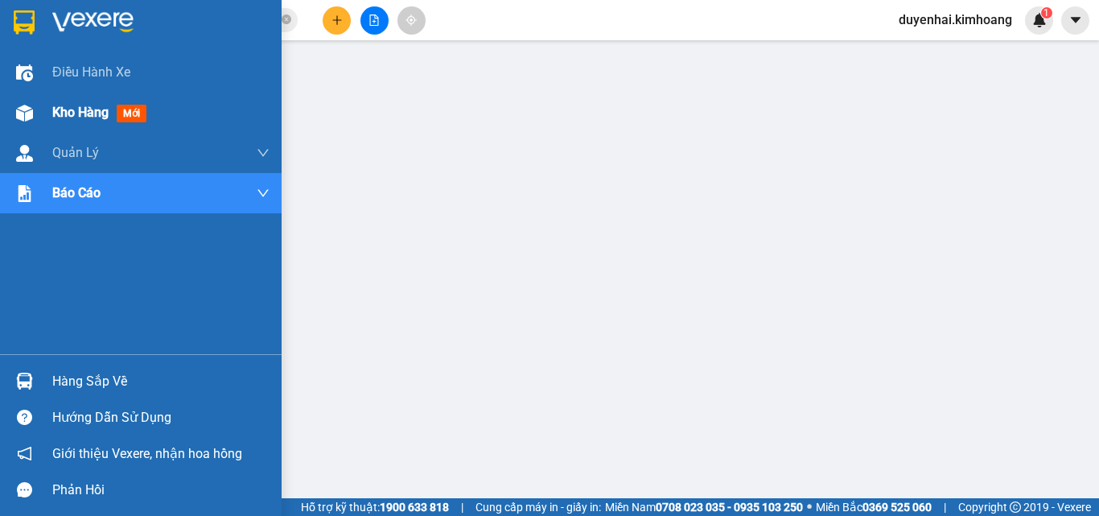
click at [64, 113] on span "Kho hàng" at bounding box center [80, 112] width 56 height 15
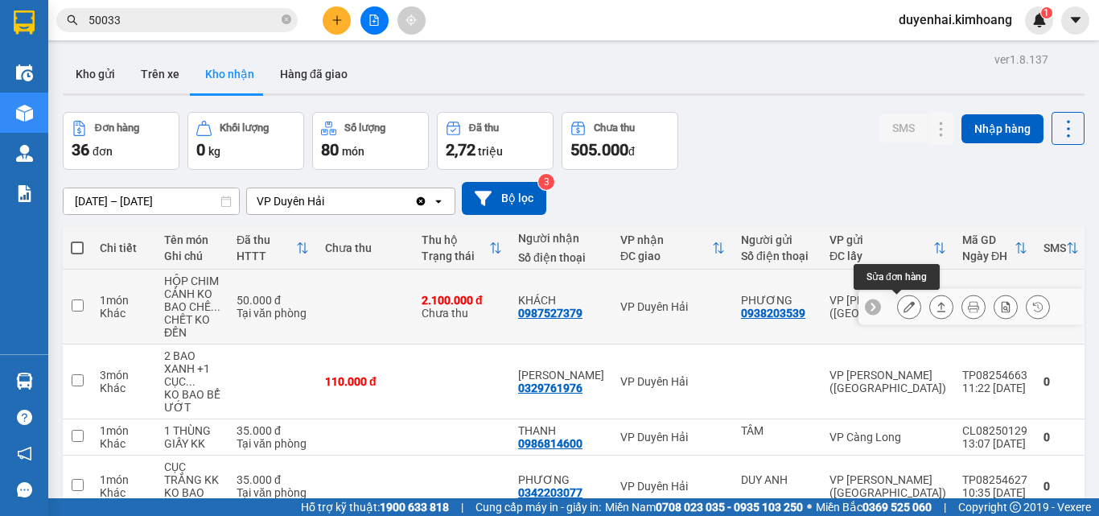
click at [904, 309] on icon at bounding box center [909, 306] width 11 height 11
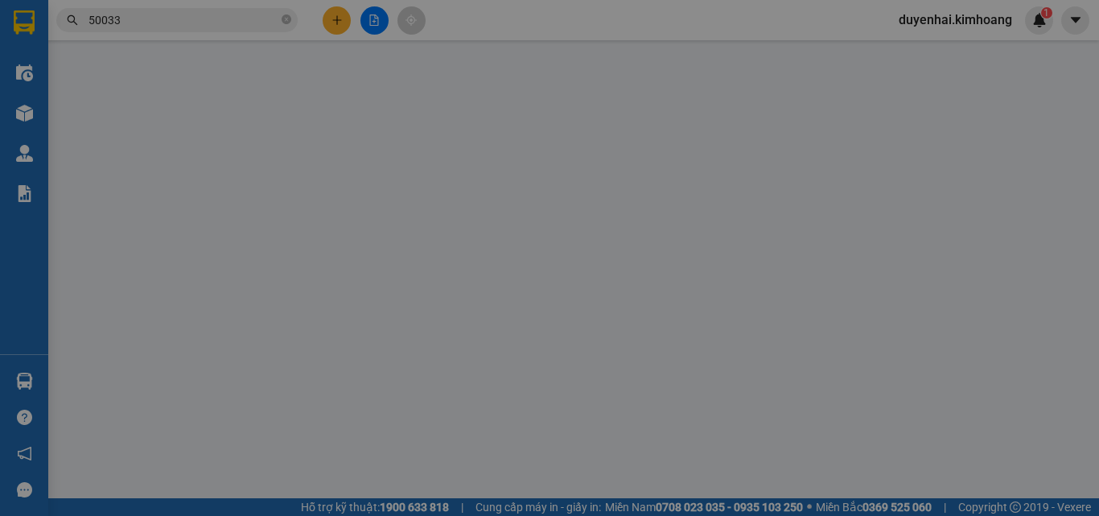
type input "0938203539"
type input "PHƯƠNG"
type input "0987527379"
type input "KHÁCH"
type input "2.100.000"
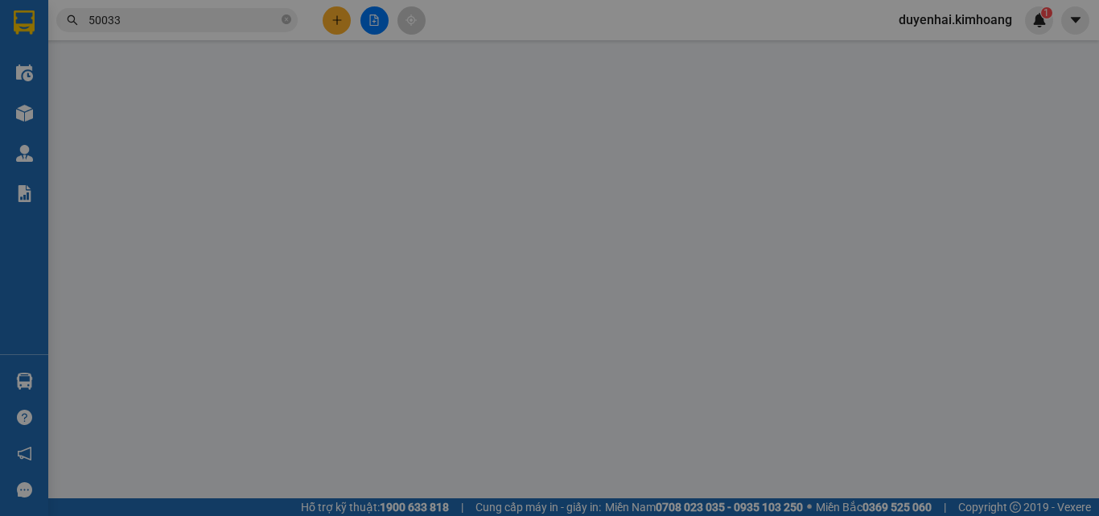
type input "50.000"
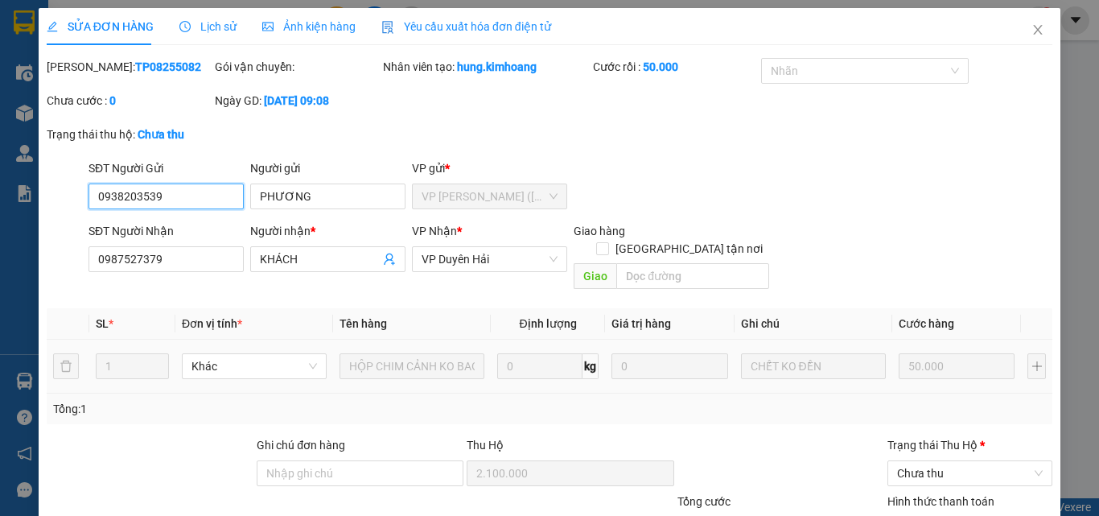
scroll to position [117, 0]
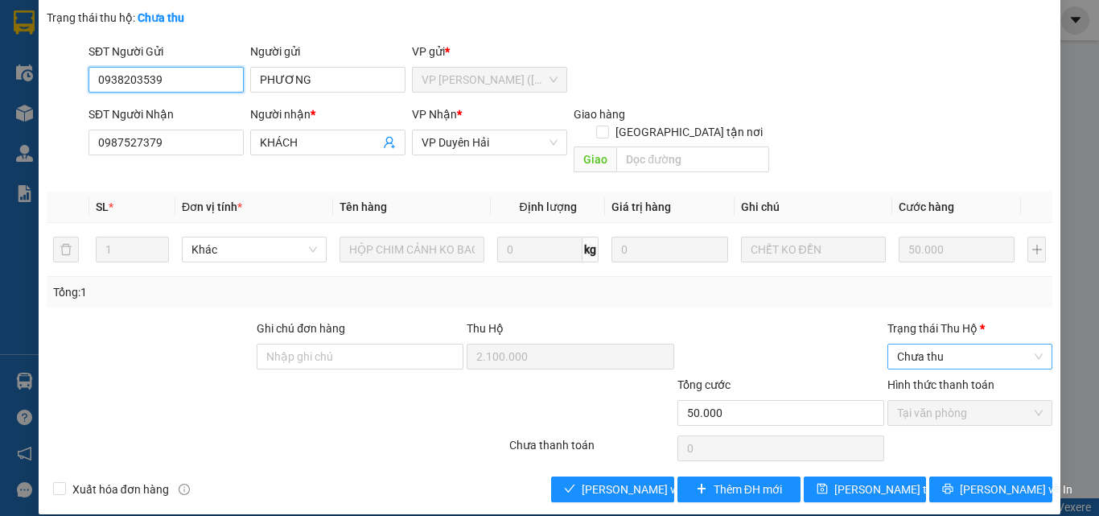
click at [926, 344] on span "Chưa thu" at bounding box center [970, 356] width 146 height 24
